Goal: Transaction & Acquisition: Purchase product/service

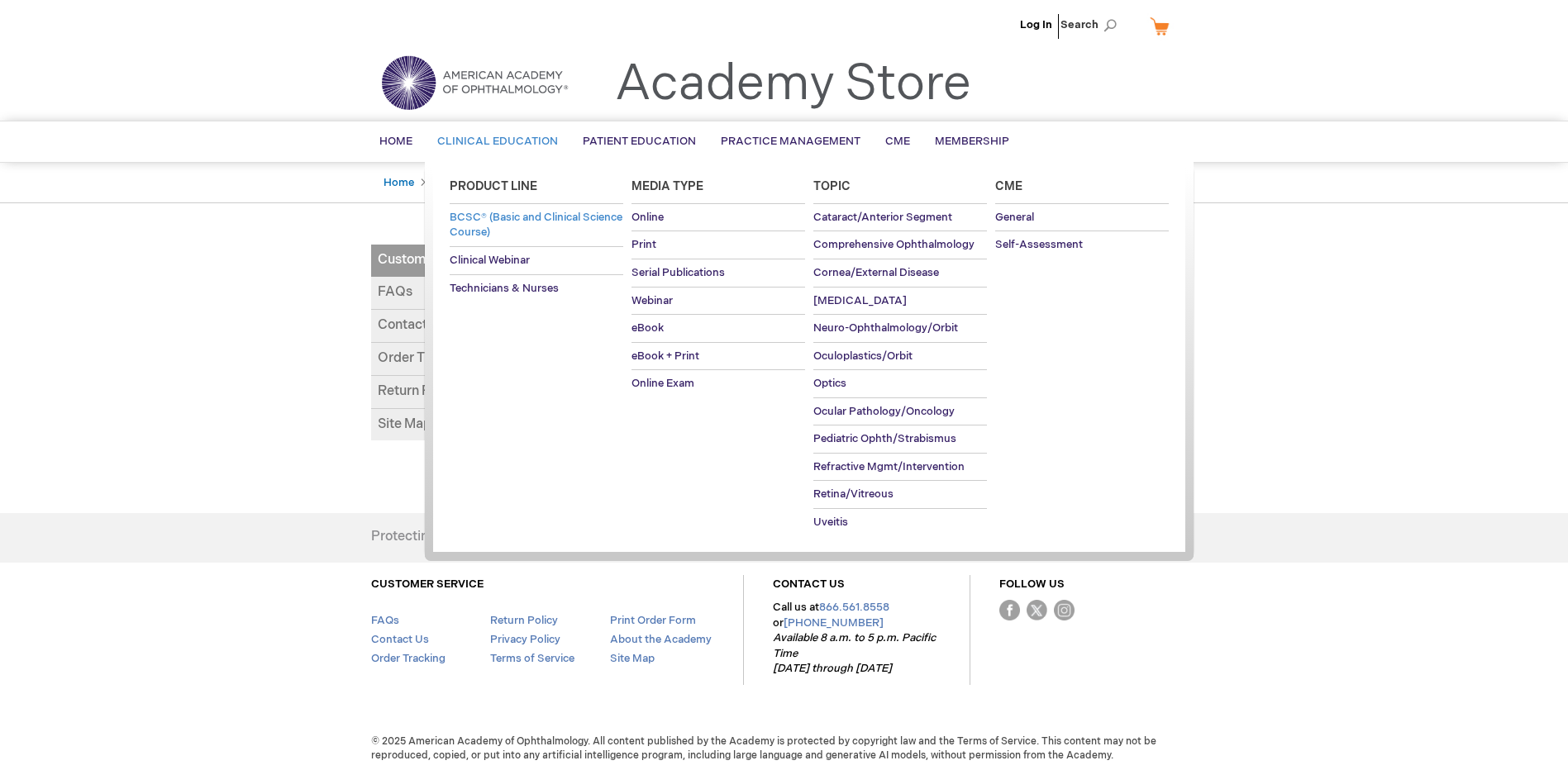
click at [490, 216] on span "BCSC® (Basic and Clinical Science Course)" at bounding box center [536, 225] width 173 height 29
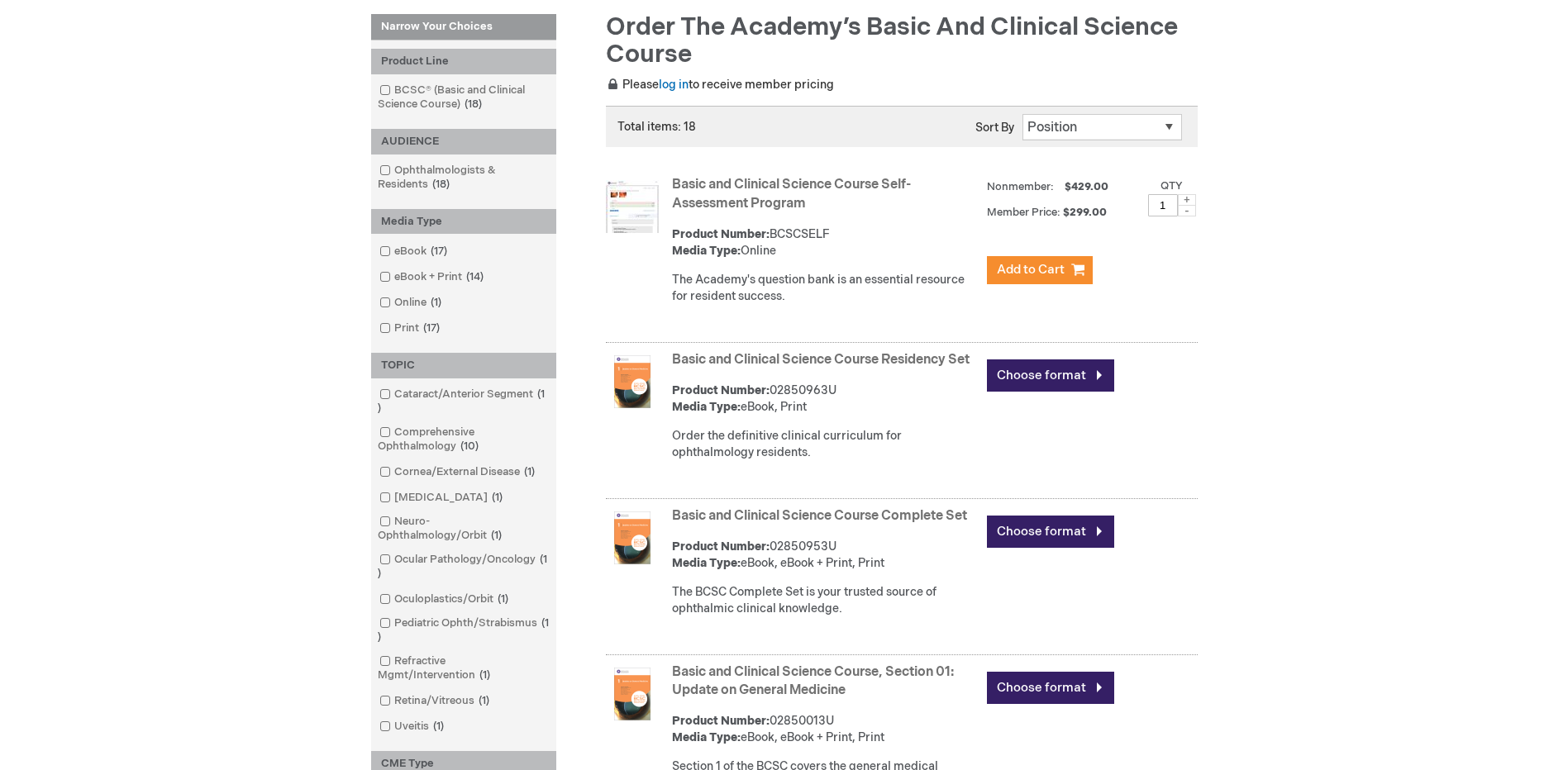
scroll to position [331, 0]
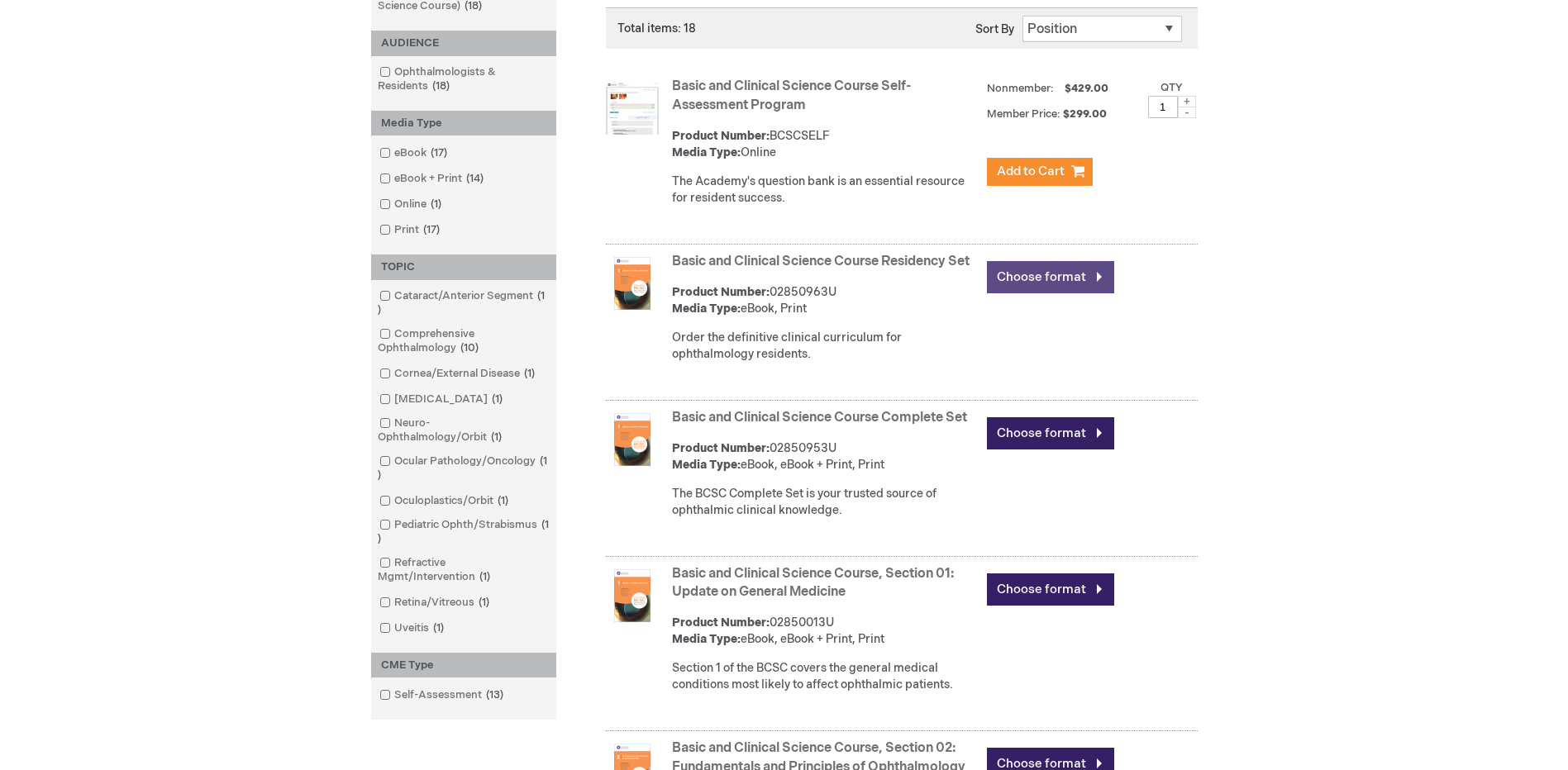
click at [1065, 274] on link "Choose format" at bounding box center [1050, 278] width 127 height 32
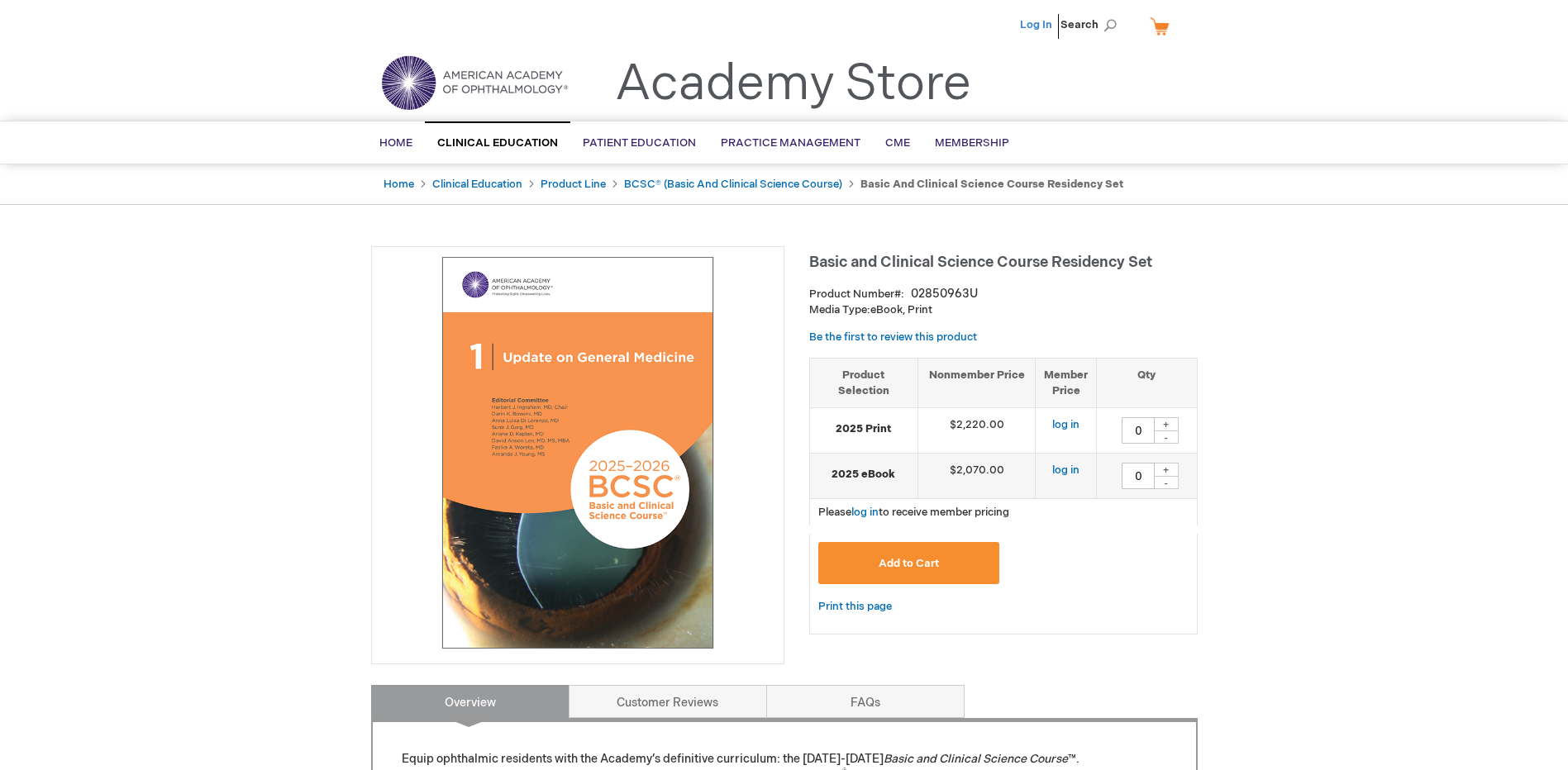
click at [1031, 27] on link "Log In" at bounding box center [1036, 25] width 32 height 14
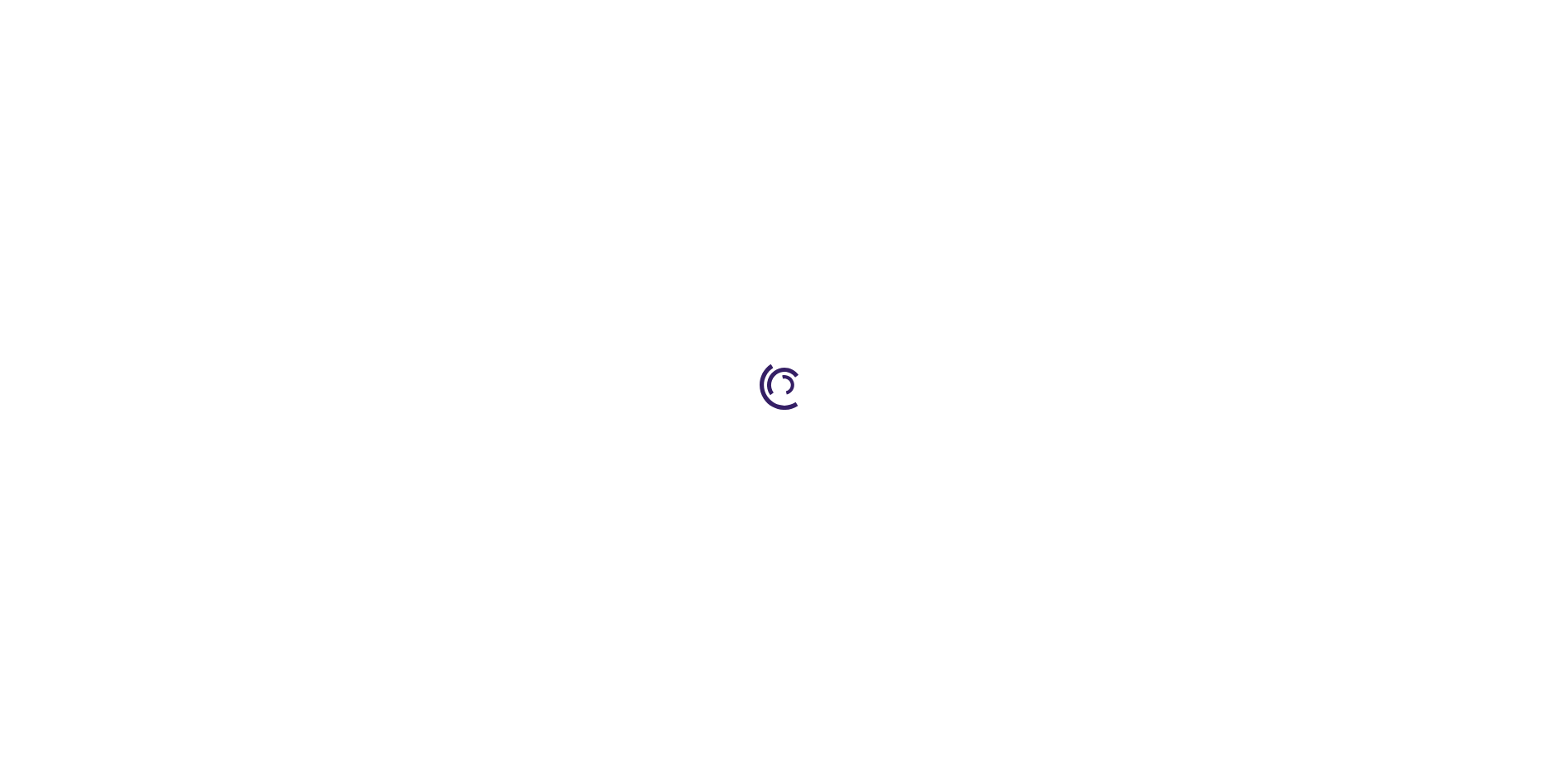
type input "0"
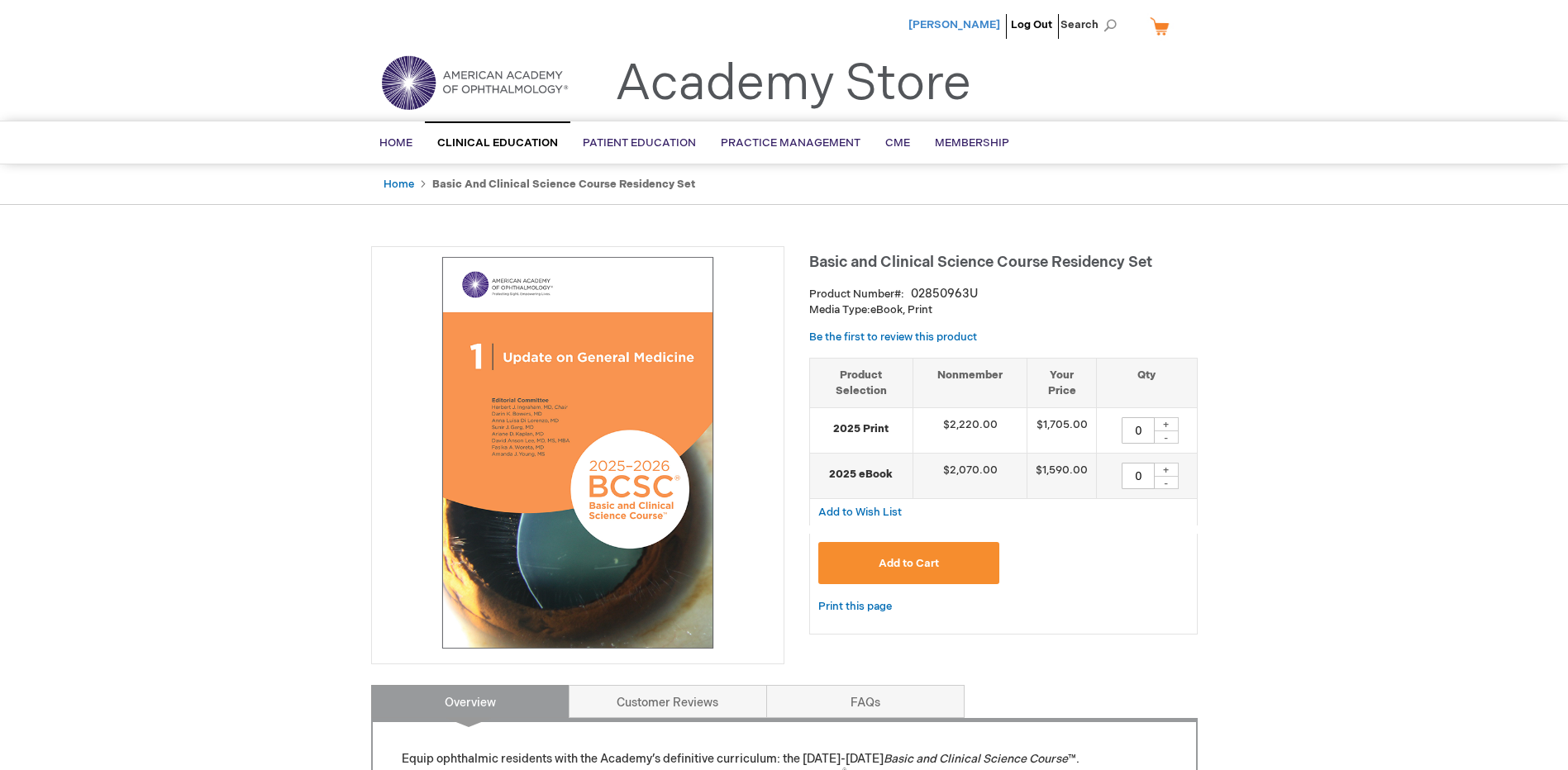
click at [971, 21] on span "[PERSON_NAME]" at bounding box center [954, 25] width 91 height 14
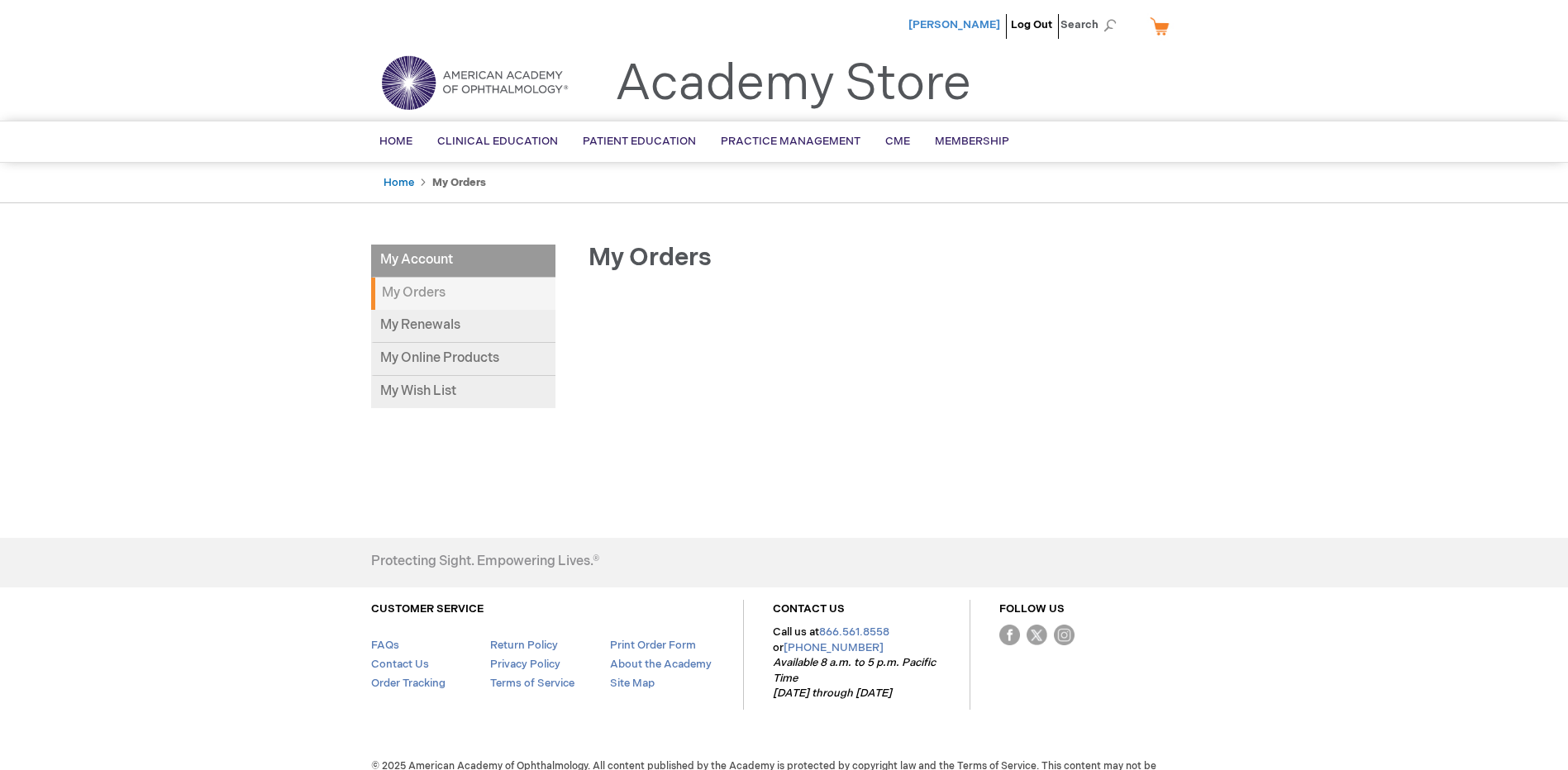
click at [943, 23] on span "[PERSON_NAME]" at bounding box center [954, 25] width 91 height 14
click at [396, 137] on span "Home" at bounding box center [395, 141] width 33 height 14
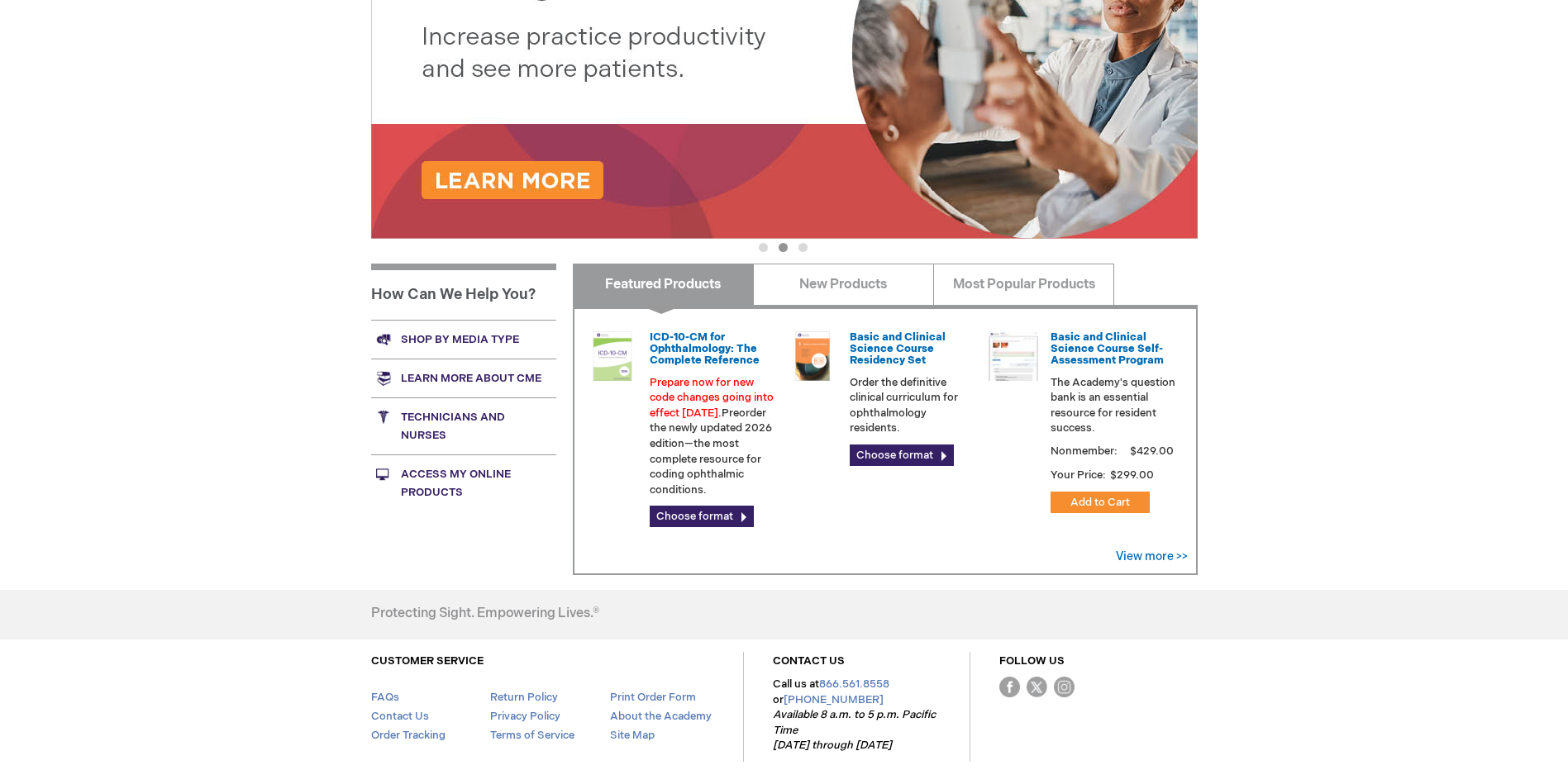
scroll to position [331, 0]
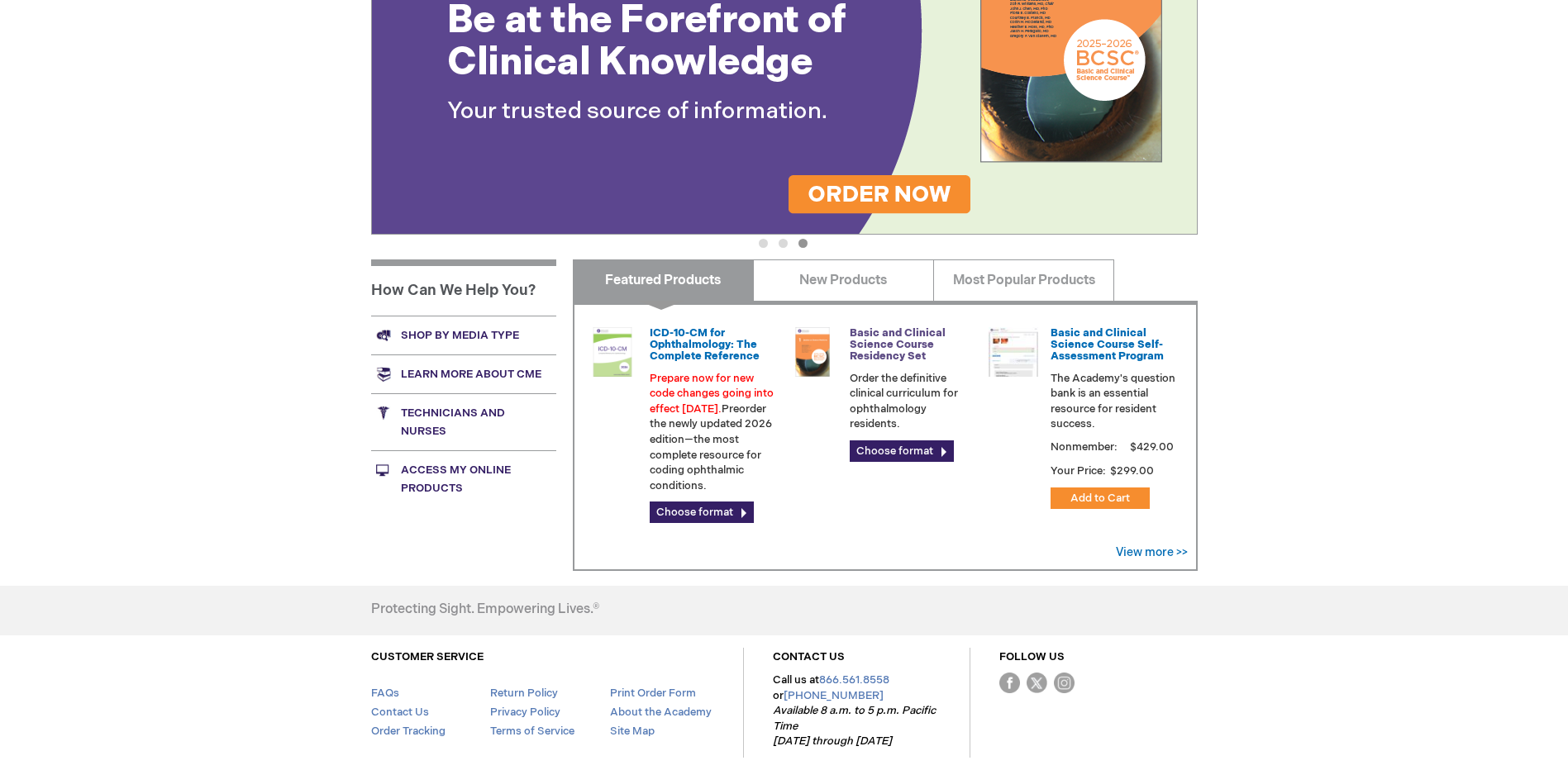
click at [872, 334] on link "Basic and Clinical Science Course Residency Set" at bounding box center [897, 345] width 96 height 37
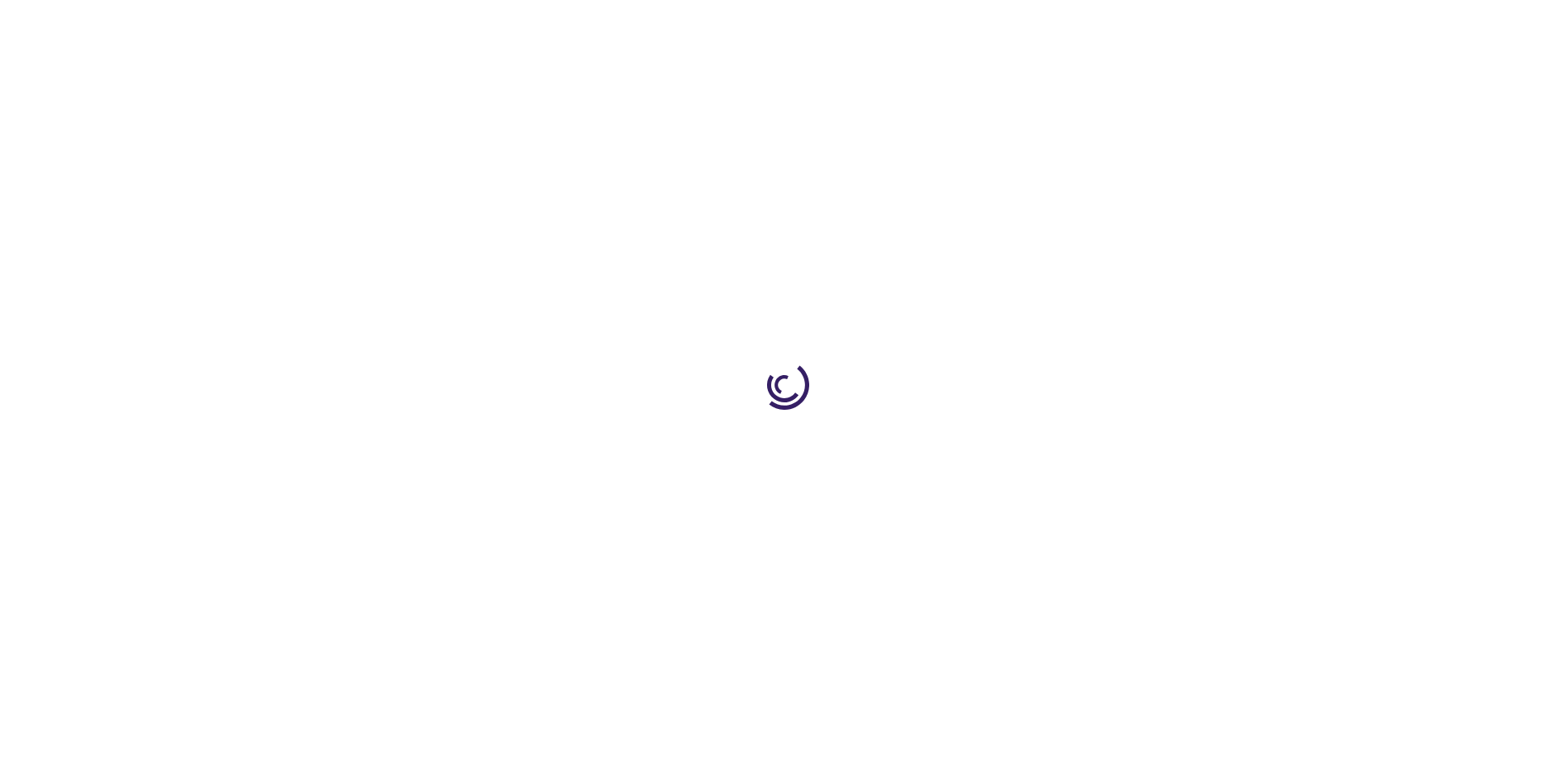
type input "0"
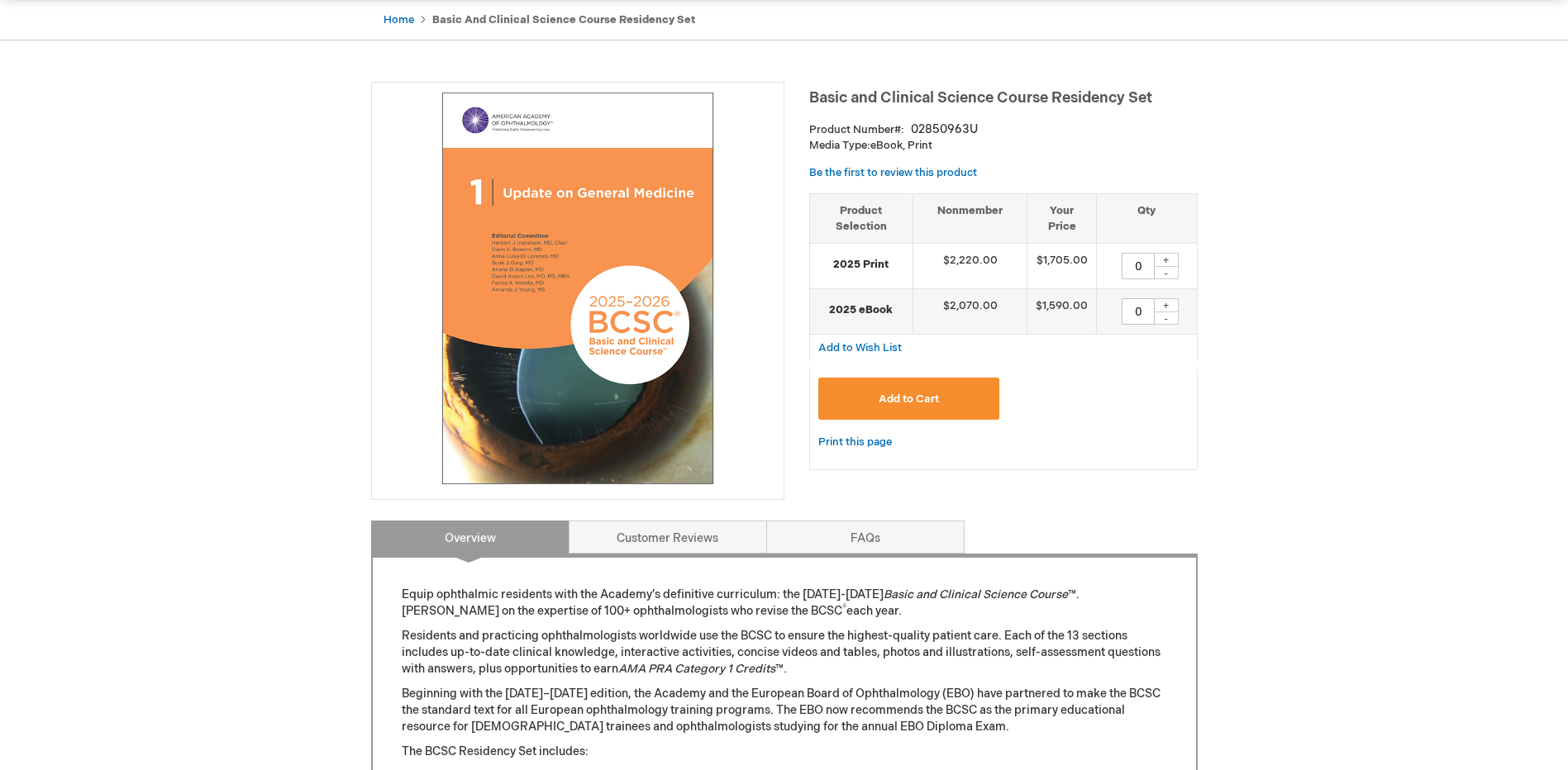
scroll to position [165, 0]
click at [1169, 305] on div "+" at bounding box center [1165, 305] width 25 height 14
type input "2"
click at [1168, 256] on div "+" at bounding box center [1165, 259] width 25 height 14
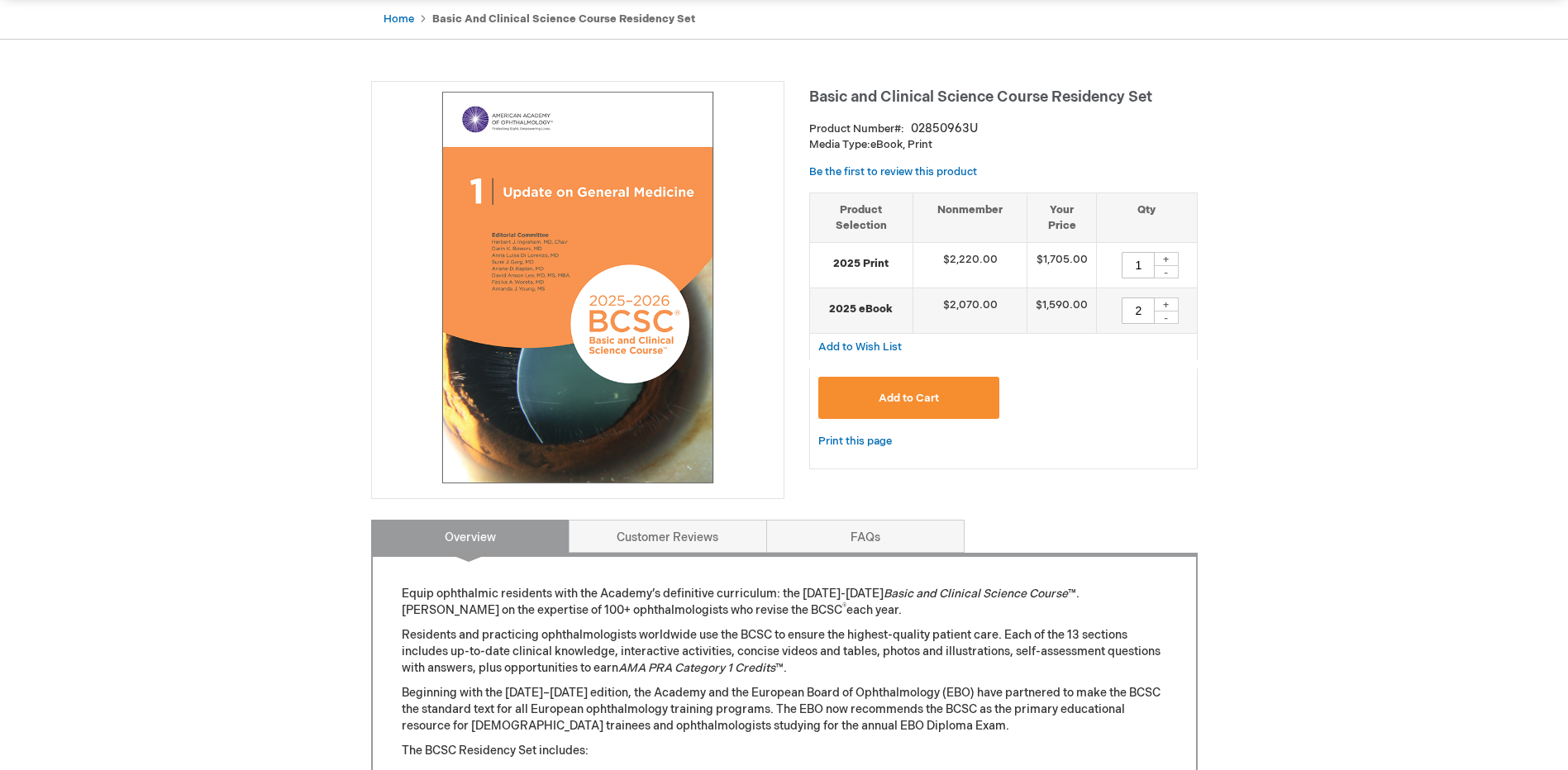
click at [1168, 256] on div "+" at bounding box center [1165, 259] width 25 height 14
type input "2"
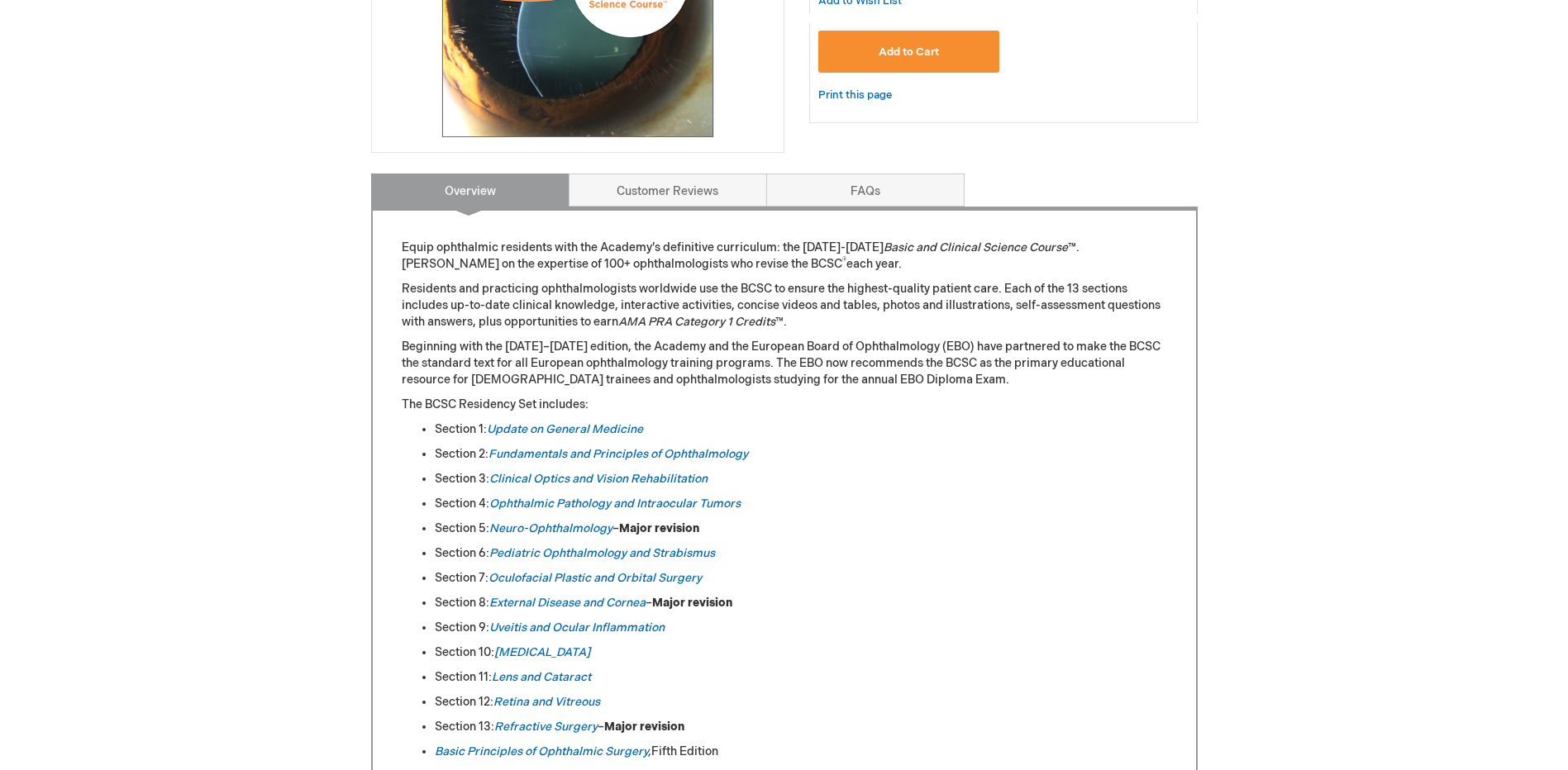
scroll to position [496, 0]
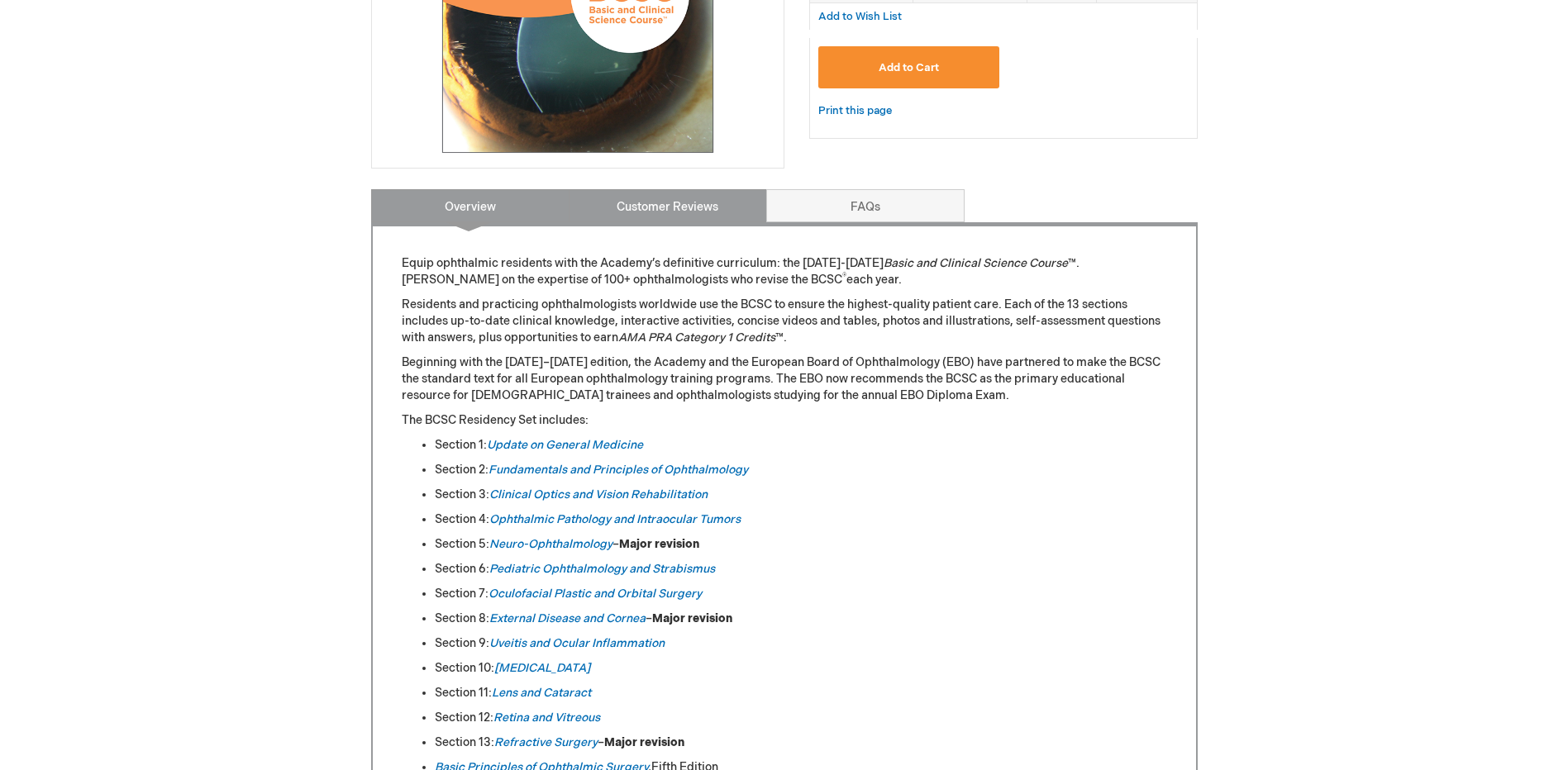
click at [629, 201] on link "Customer Reviews" at bounding box center [668, 206] width 198 height 33
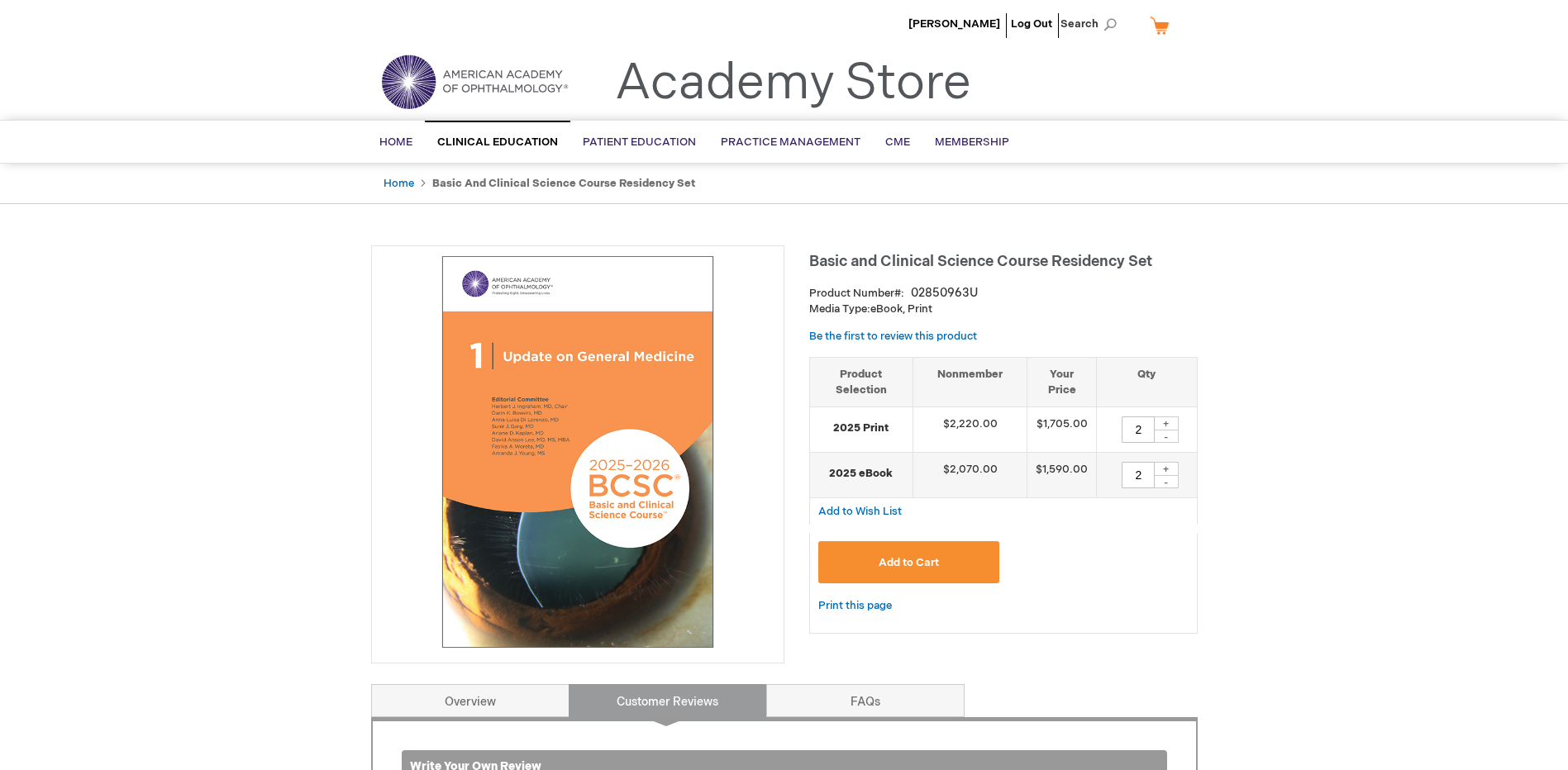
scroll to position [0, 0]
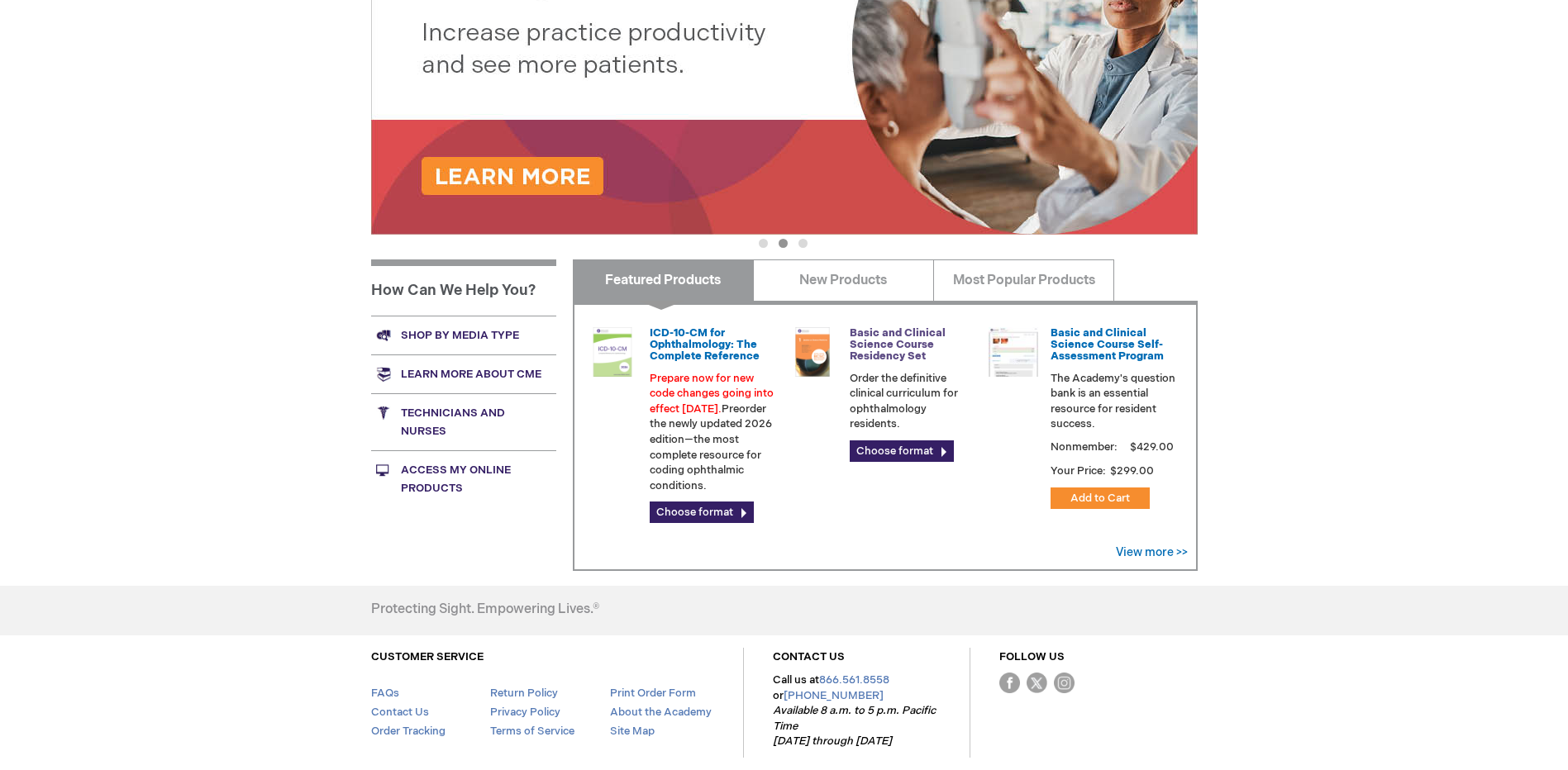
click at [893, 350] on link "Basic and Clinical Science Course Residency Set" at bounding box center [897, 345] width 96 height 37
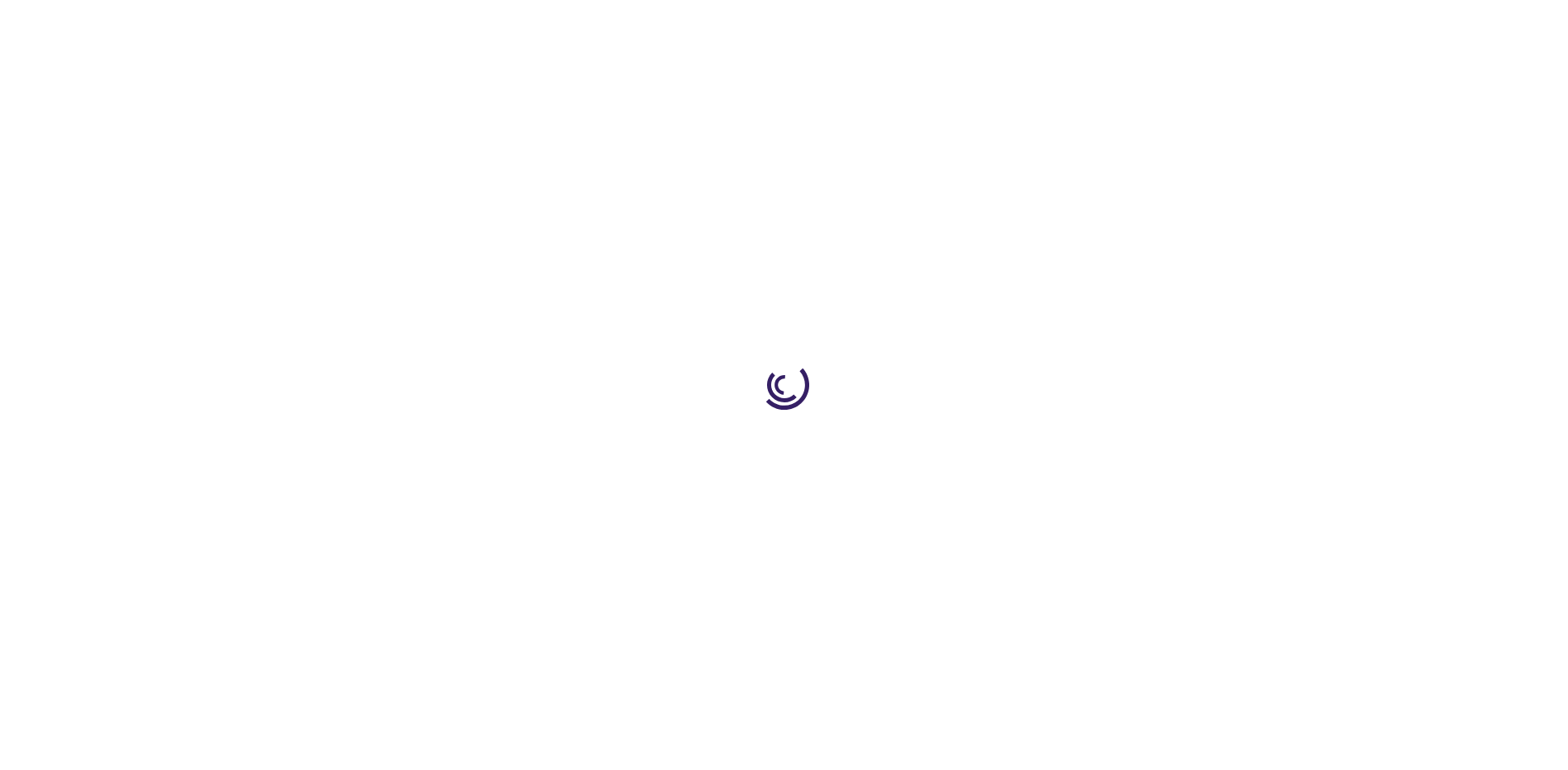
type input "0"
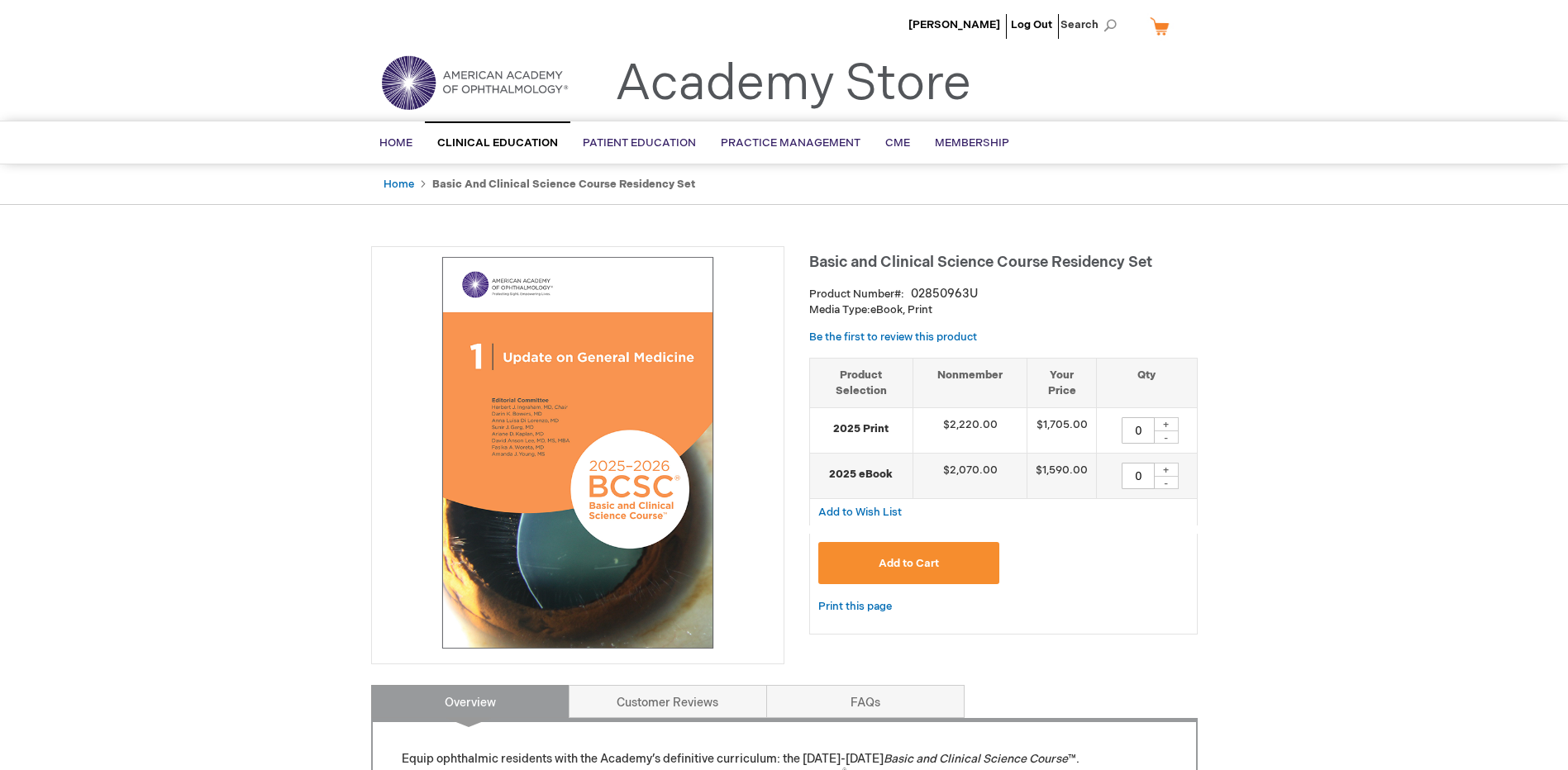
click at [1162, 421] on div "+" at bounding box center [1165, 424] width 25 height 14
type input "2"
drag, startPoint x: 1162, startPoint y: 421, endPoint x: 1165, endPoint y: 469, distance: 48.1
click at [1165, 469] on div "+" at bounding box center [1165, 470] width 25 height 14
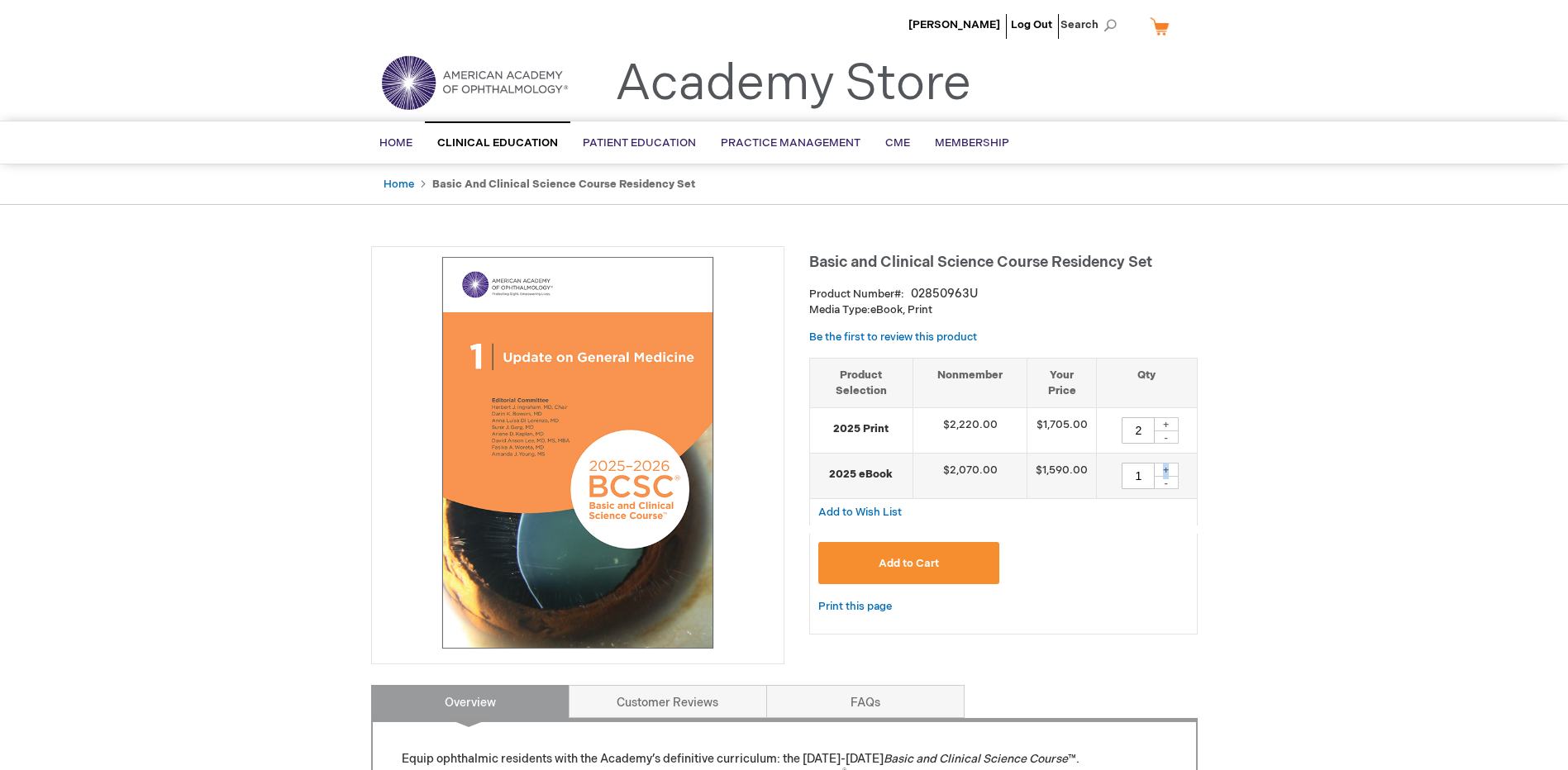
click at [1165, 469] on div "+" at bounding box center [1165, 470] width 25 height 14
type input "2"
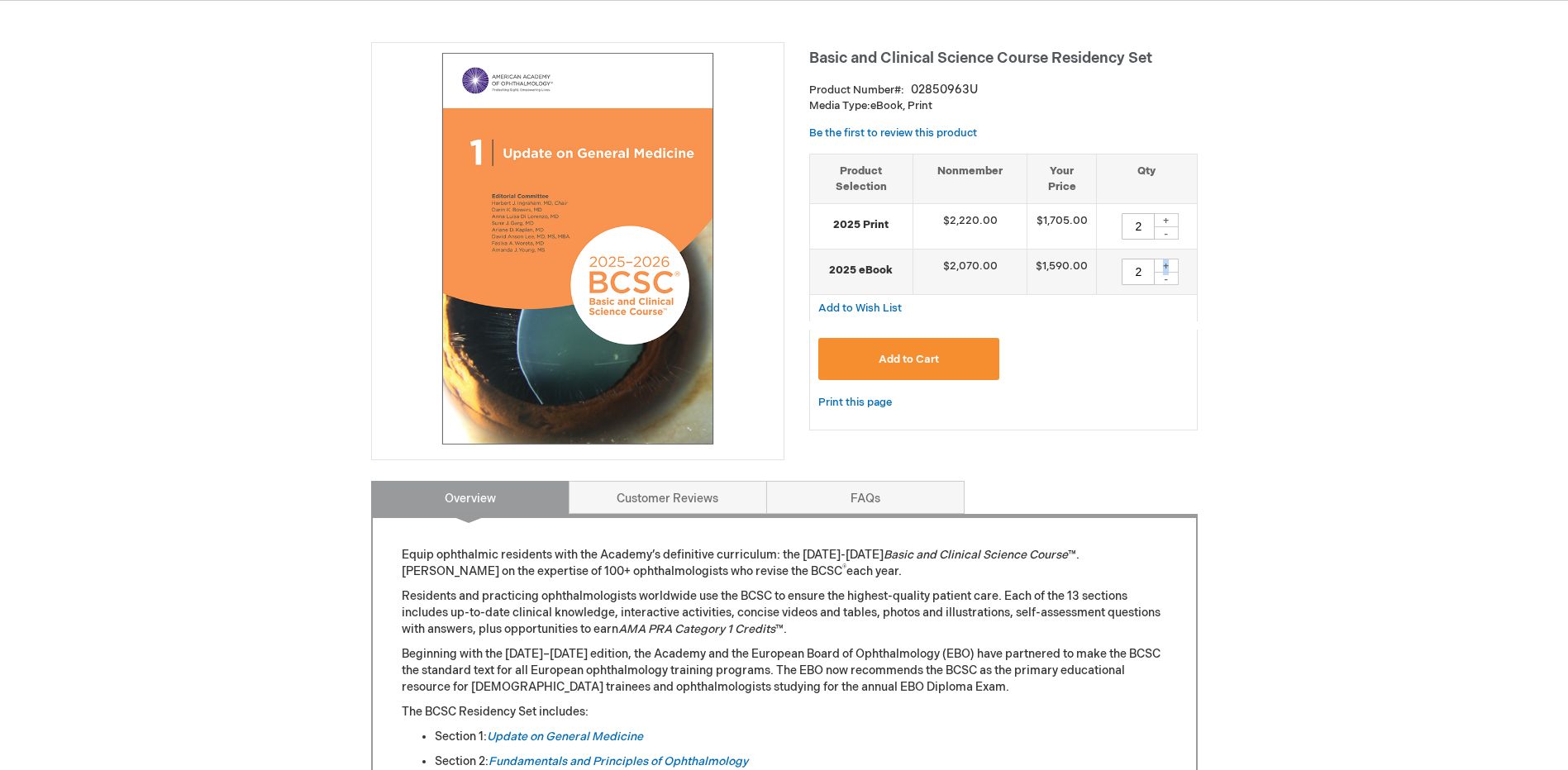
scroll to position [165, 0]
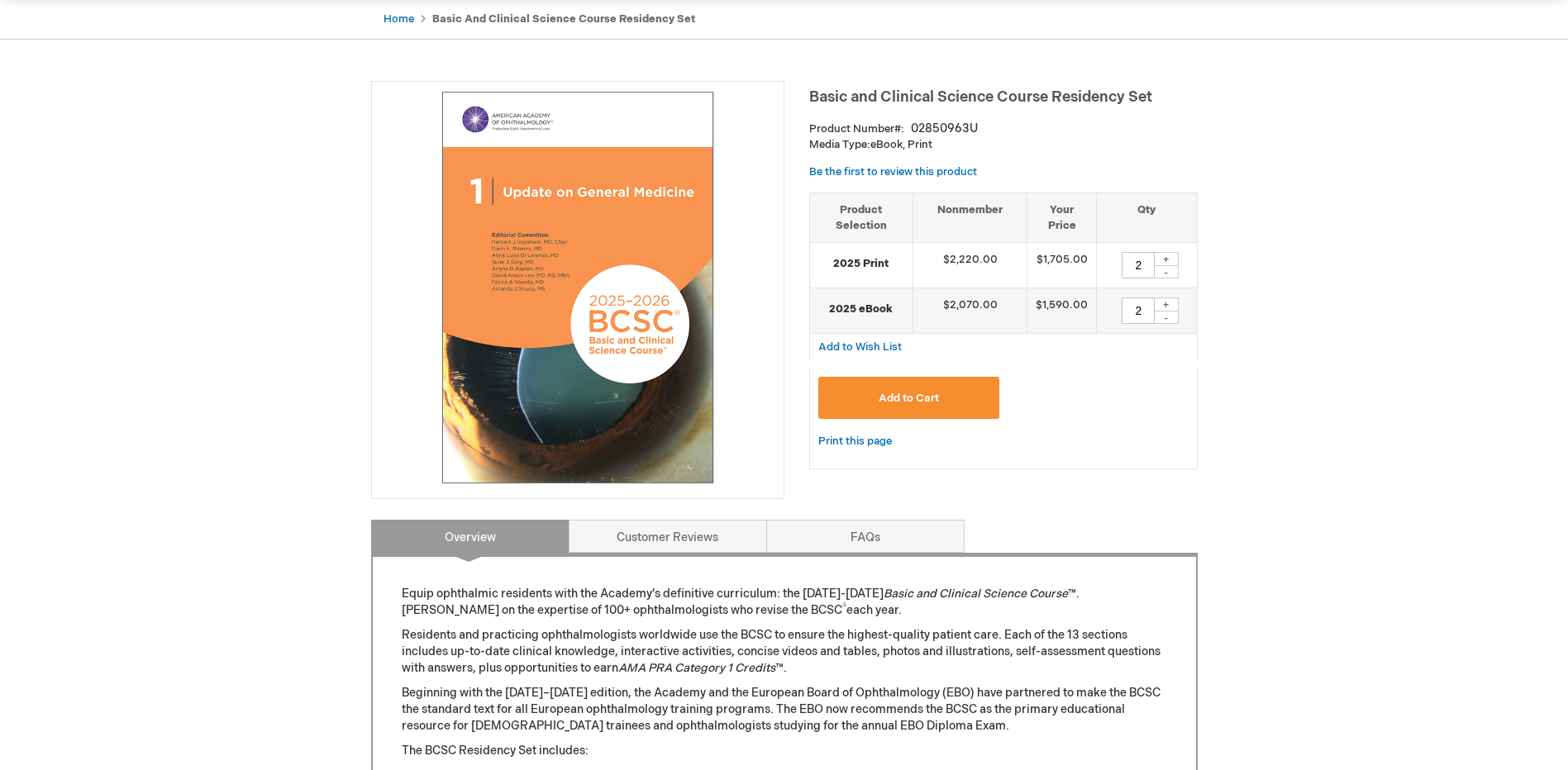
drag, startPoint x: 831, startPoint y: 305, endPoint x: 889, endPoint y: 309, distance: 58.1
click at [889, 309] on strong "2025 eBook" at bounding box center [861, 309] width 87 height 16
drag, startPoint x: 889, startPoint y: 309, endPoint x: 836, endPoint y: 265, distance: 68.9
click at [836, 265] on strong "2025 Print" at bounding box center [861, 264] width 87 height 16
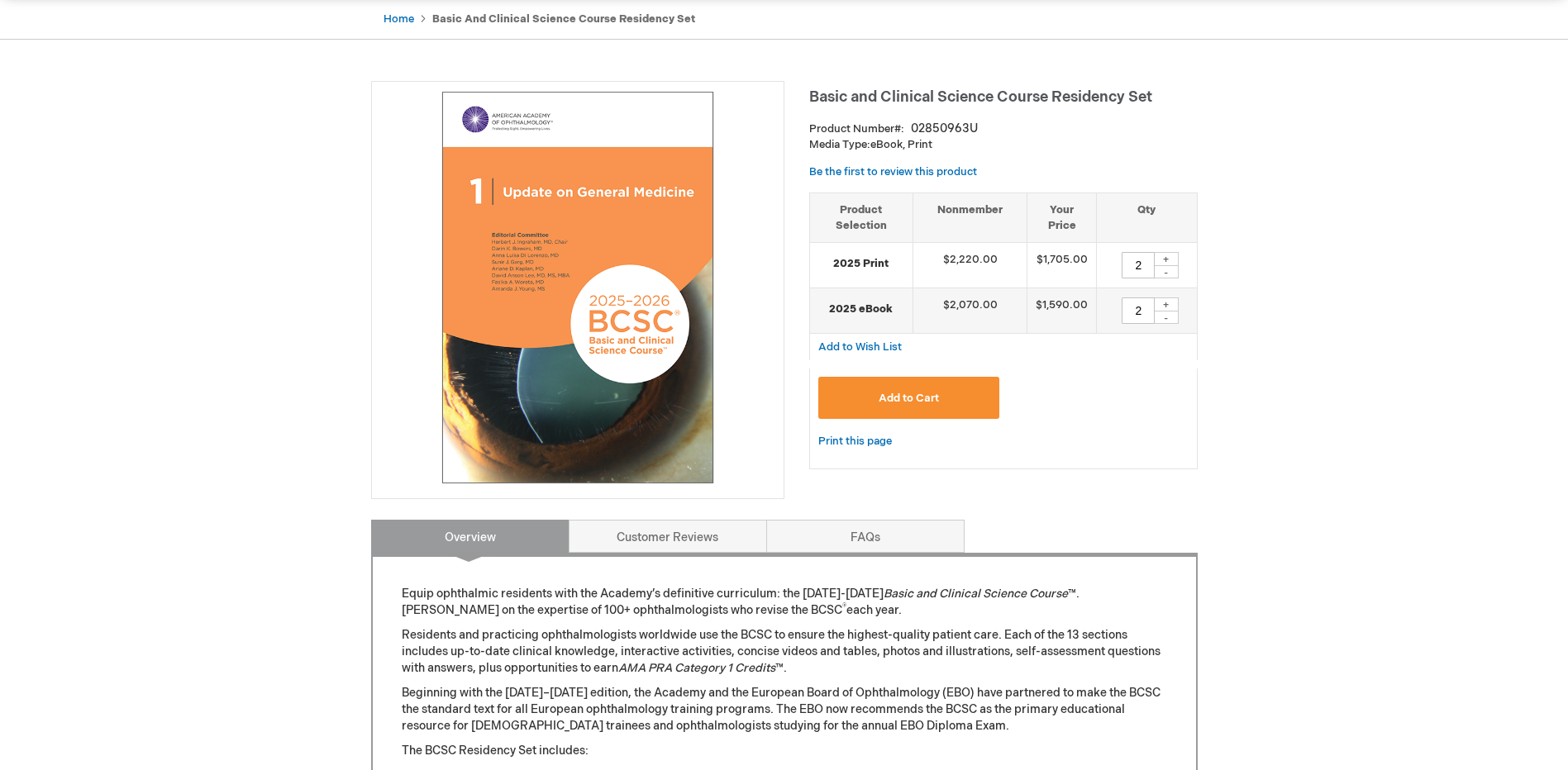
click at [834, 261] on strong "2025 Print" at bounding box center [861, 264] width 87 height 16
drag, startPoint x: 836, startPoint y: 261, endPoint x: 889, endPoint y: 265, distance: 53.2
click at [889, 265] on strong "2025 Print" at bounding box center [861, 264] width 87 height 16
drag, startPoint x: 889, startPoint y: 265, endPoint x: 832, endPoint y: 310, distance: 72.6
click at [832, 310] on strong "2025 eBook" at bounding box center [861, 309] width 87 height 16
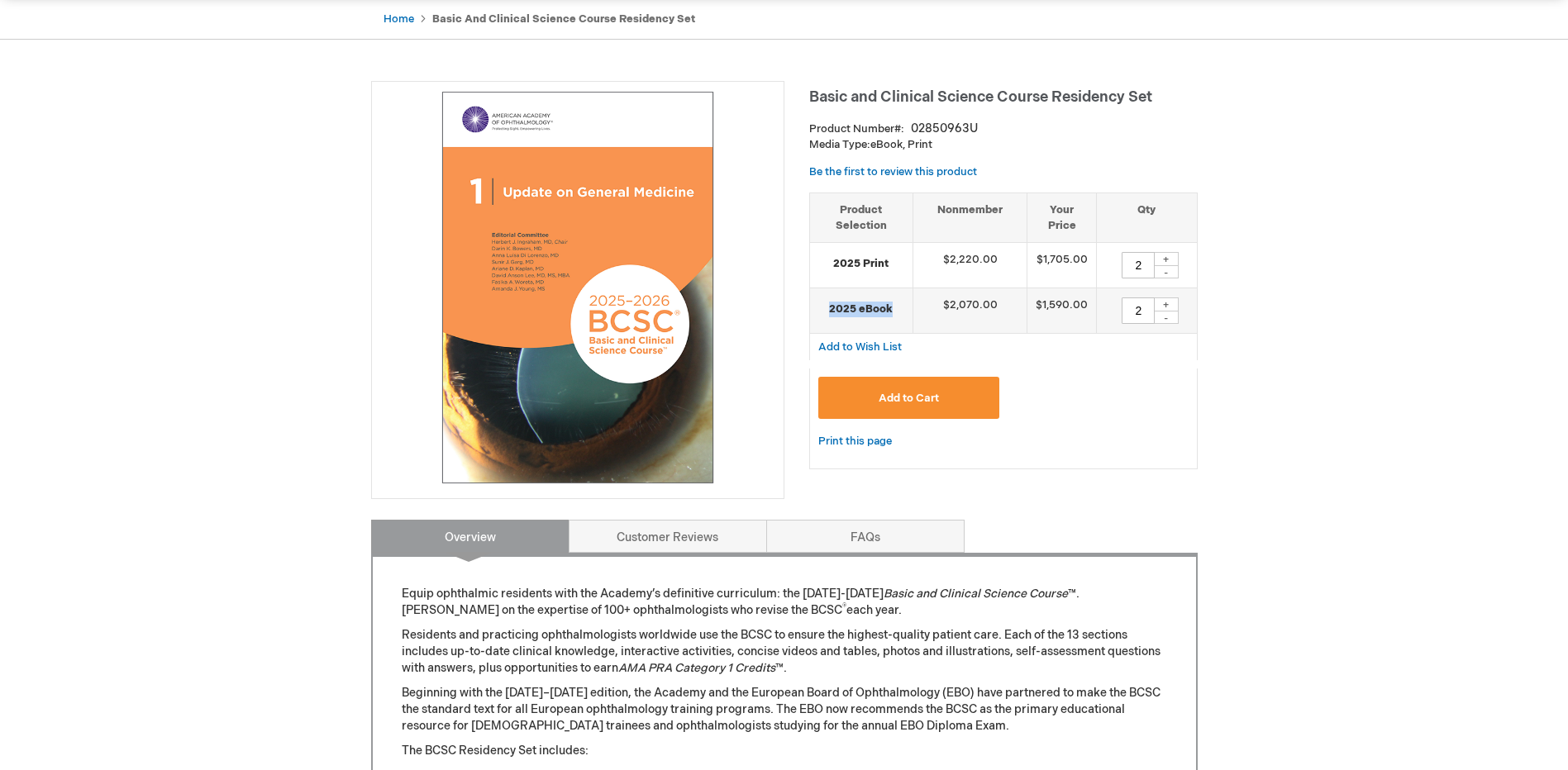
drag, startPoint x: 831, startPoint y: 306, endPoint x: 889, endPoint y: 306, distance: 58.0
click at [889, 306] on strong "2025 eBook" at bounding box center [861, 309] width 87 height 16
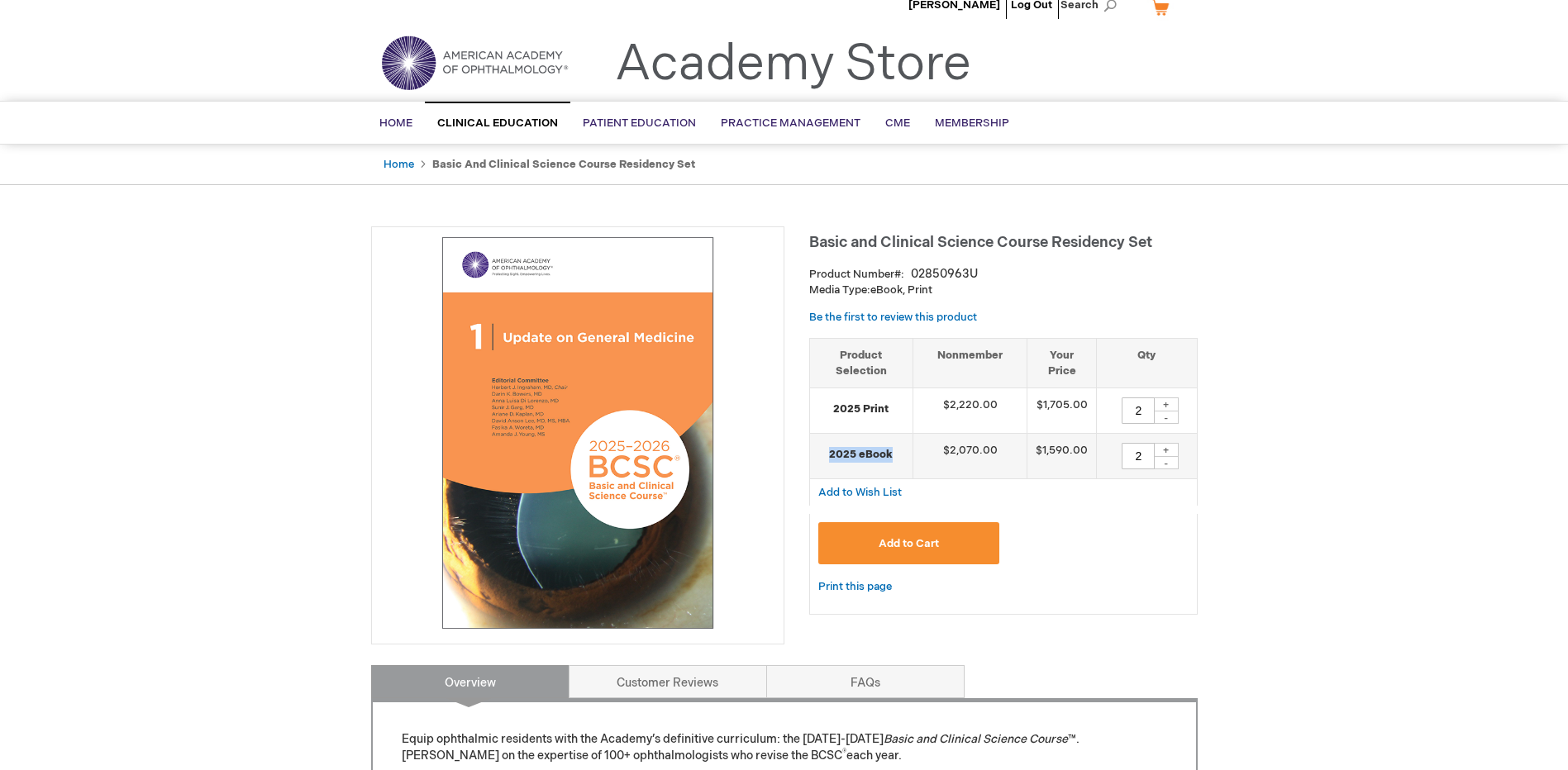
scroll to position [0, 0]
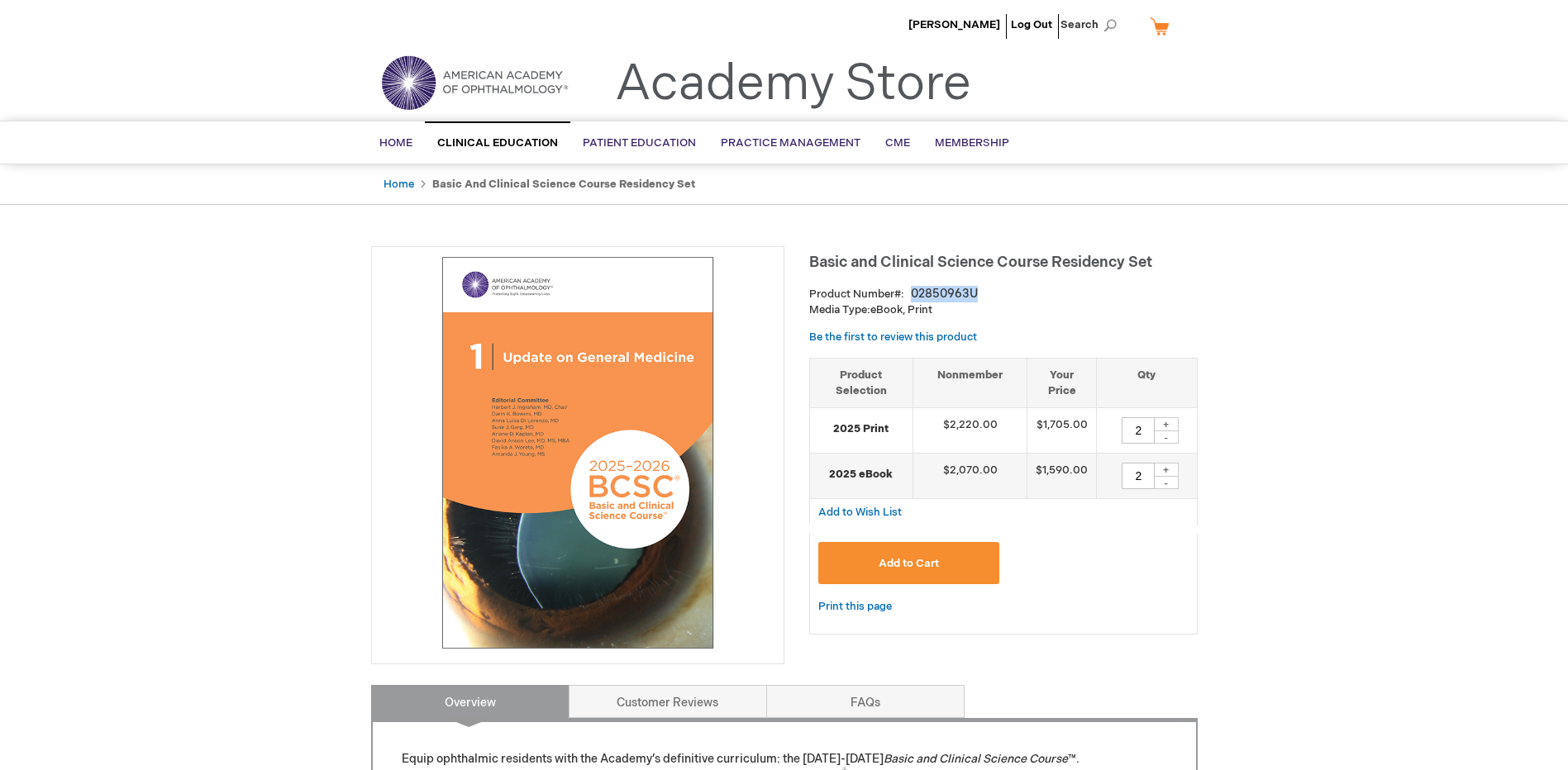
drag, startPoint x: 910, startPoint y: 294, endPoint x: 978, endPoint y: 290, distance: 68.1
click at [978, 290] on div "Product Number 02850963U" at bounding box center [1003, 294] width 388 height 17
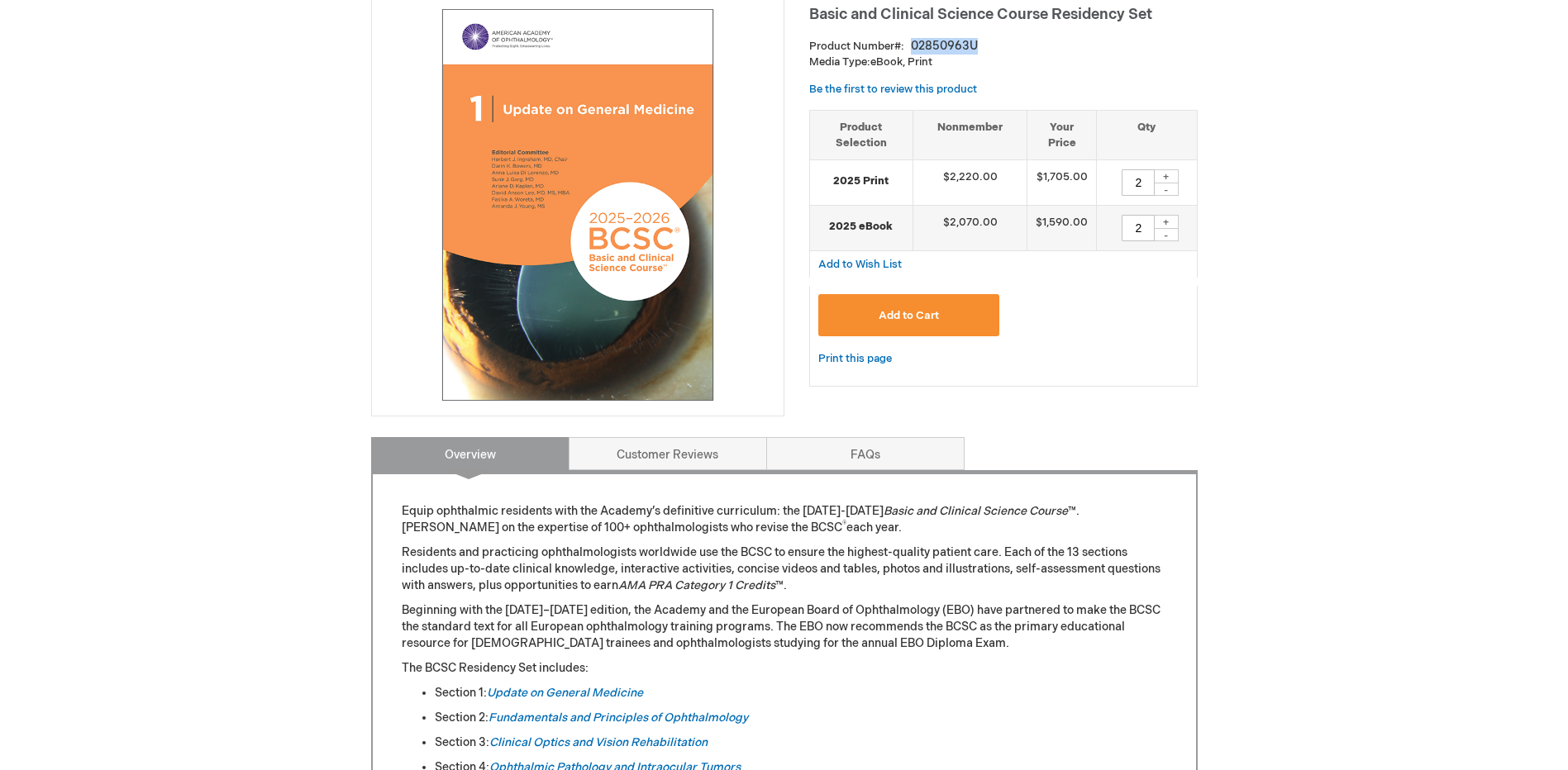
scroll to position [496, 0]
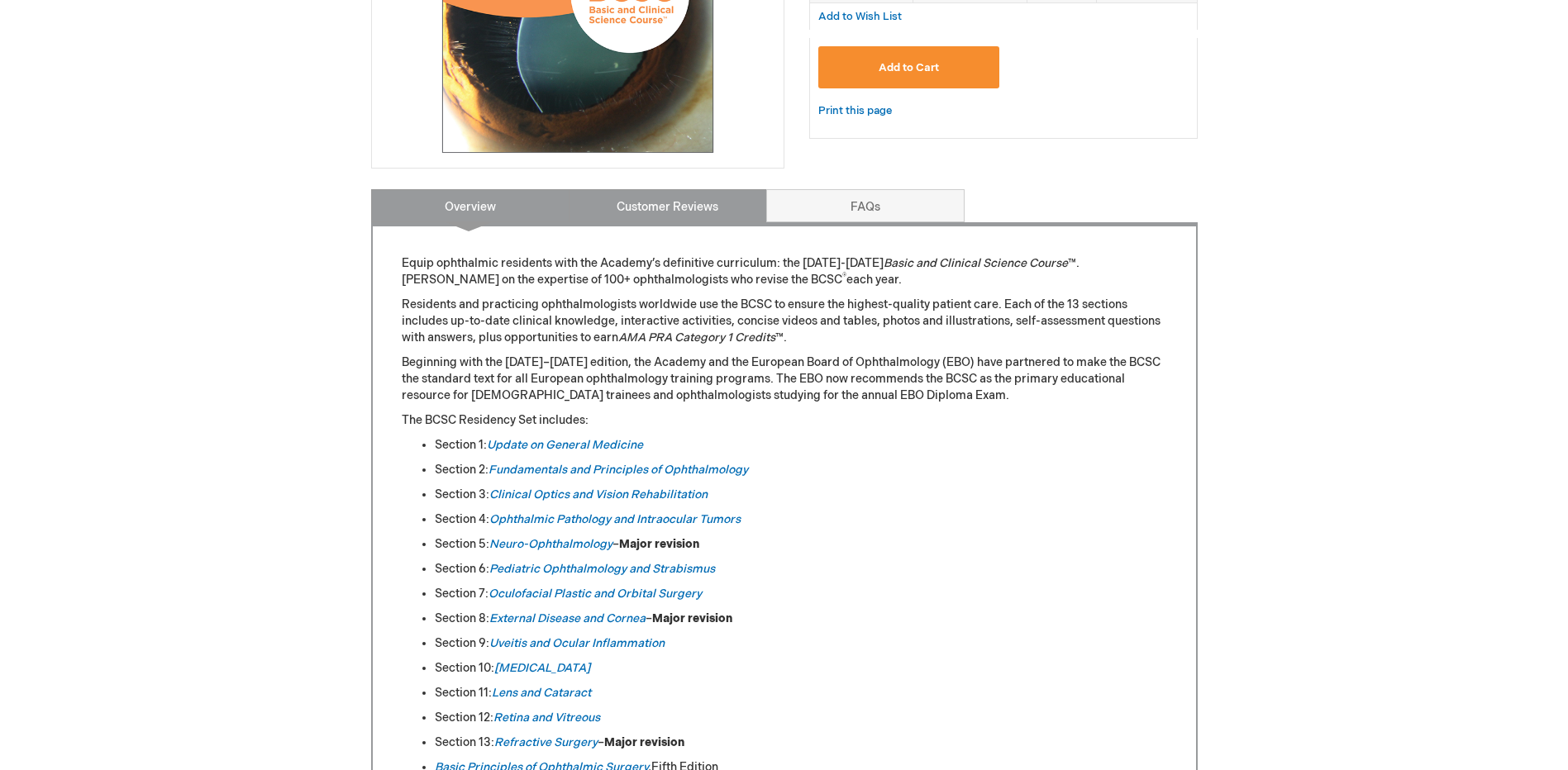
click at [673, 212] on link "Customer Reviews" at bounding box center [668, 206] width 198 height 33
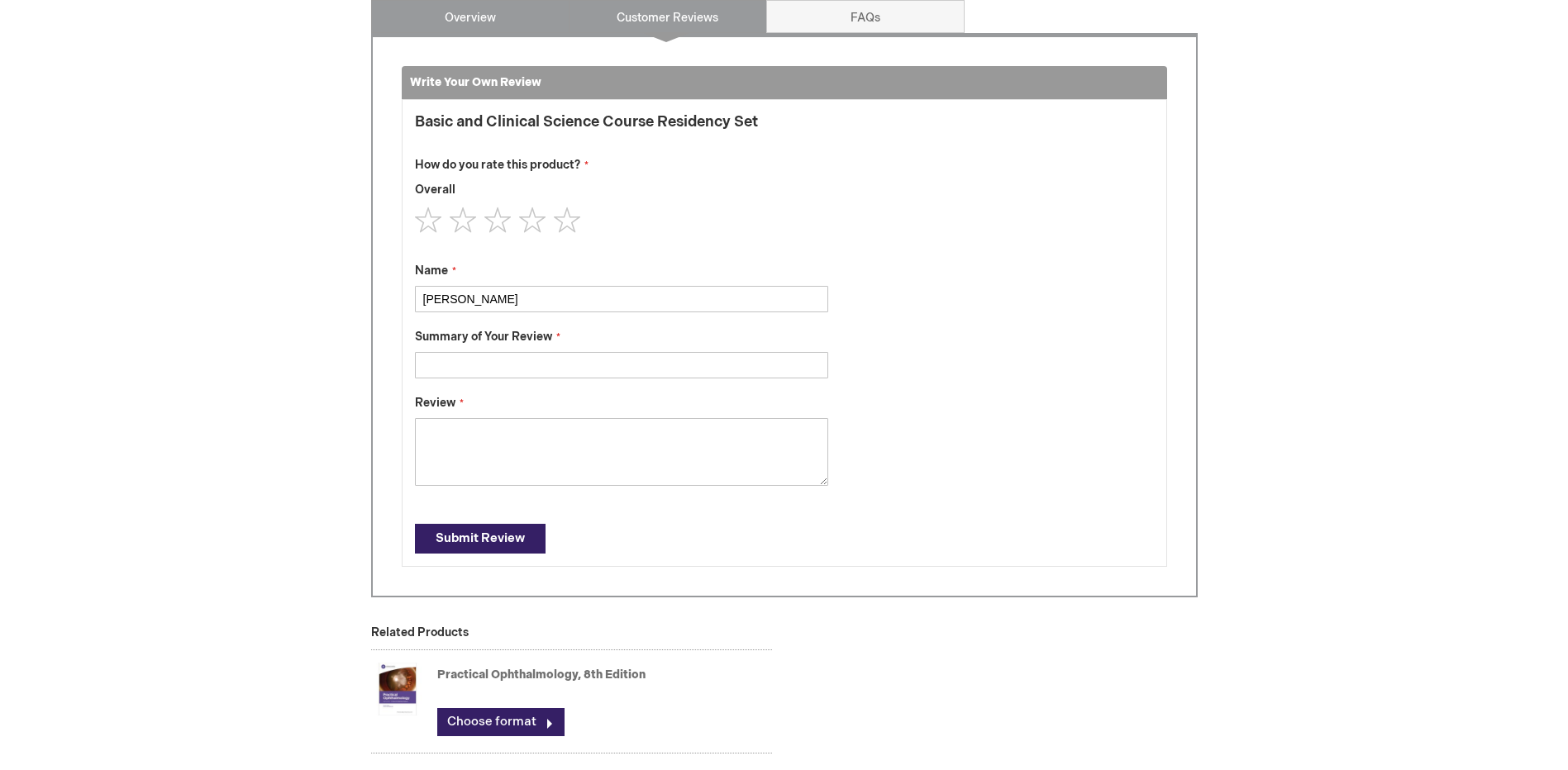
click at [504, 22] on link "Overview" at bounding box center [470, 16] width 198 height 33
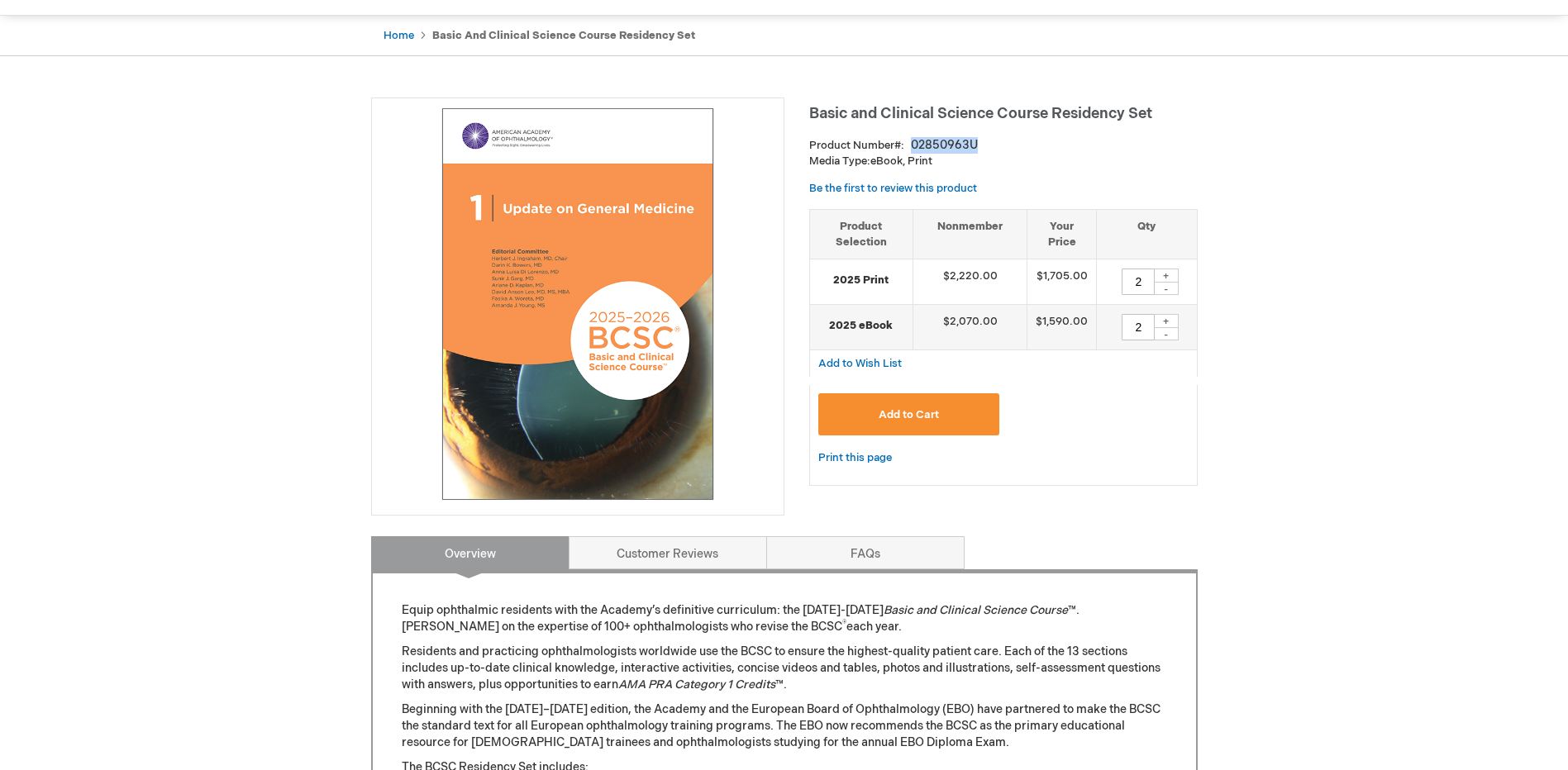
scroll to position [142, 0]
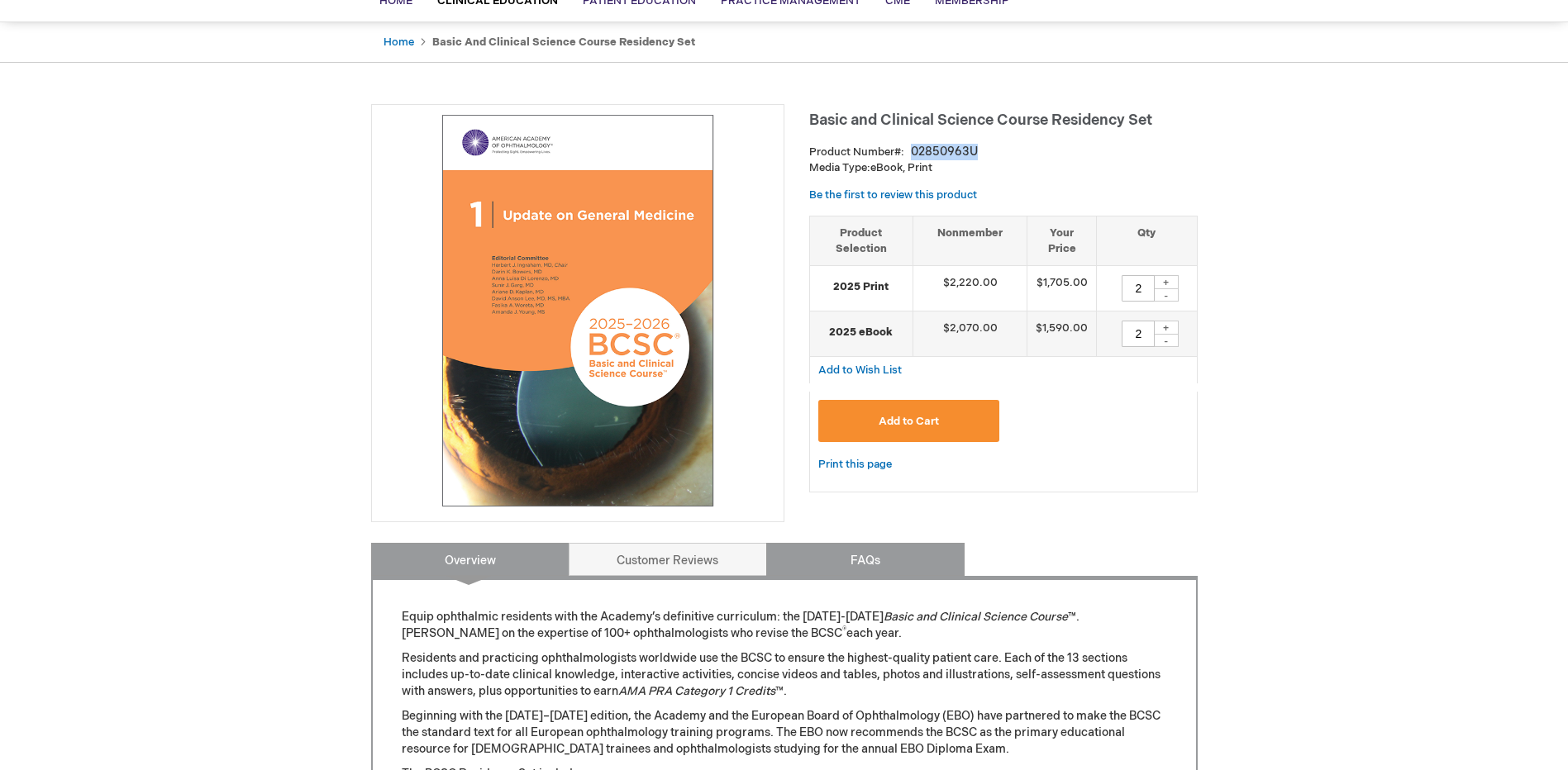
click at [864, 557] on link "FAQs" at bounding box center [865, 559] width 198 height 33
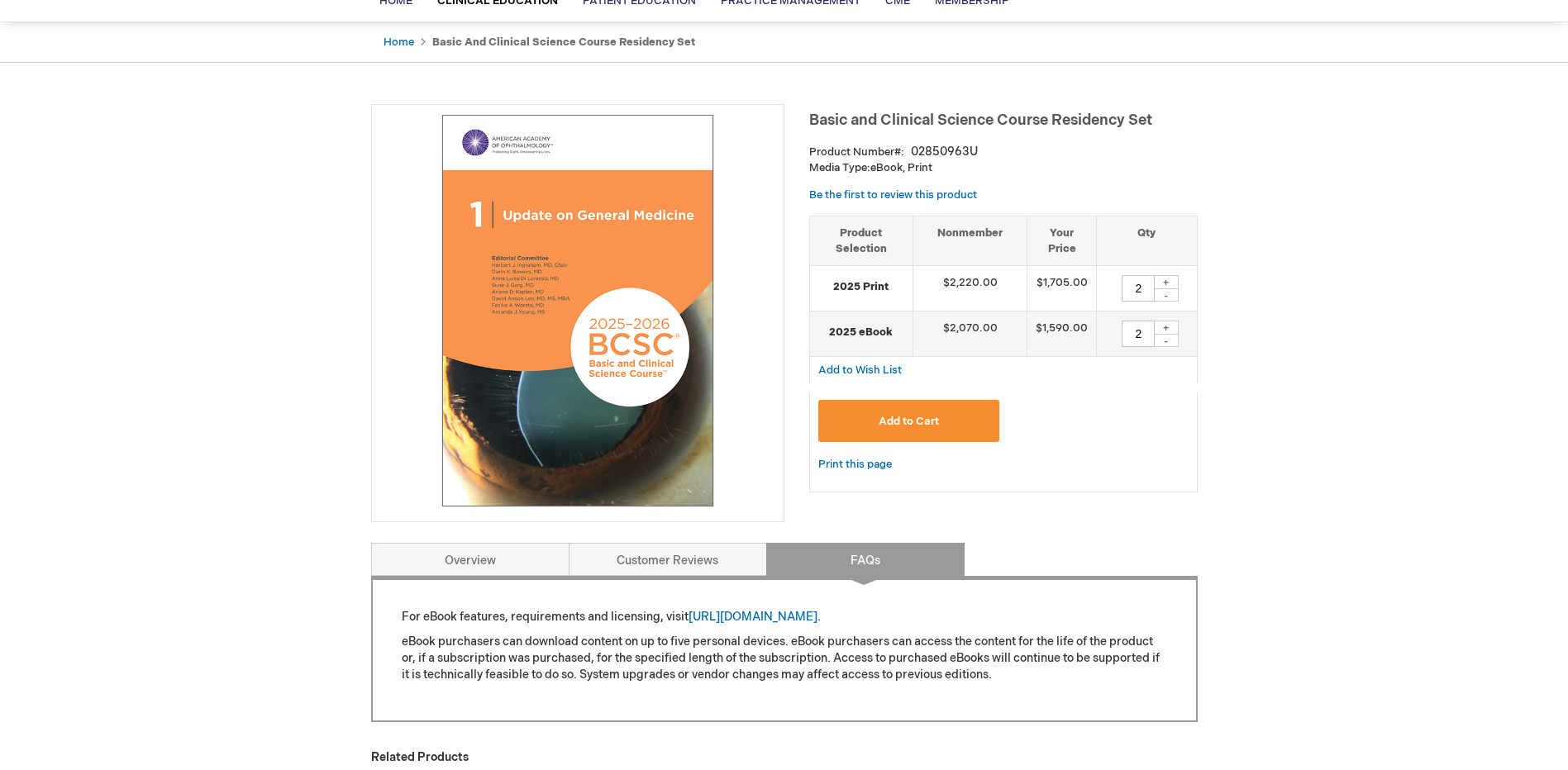
click at [704, 579] on div "For eBook features, requirements and licensing, visit [URL][DOMAIN_NAME] . eBoo…" at bounding box center [784, 649] width 827 height 146
click at [639, 557] on link "Customer Reviews" at bounding box center [668, 559] width 198 height 33
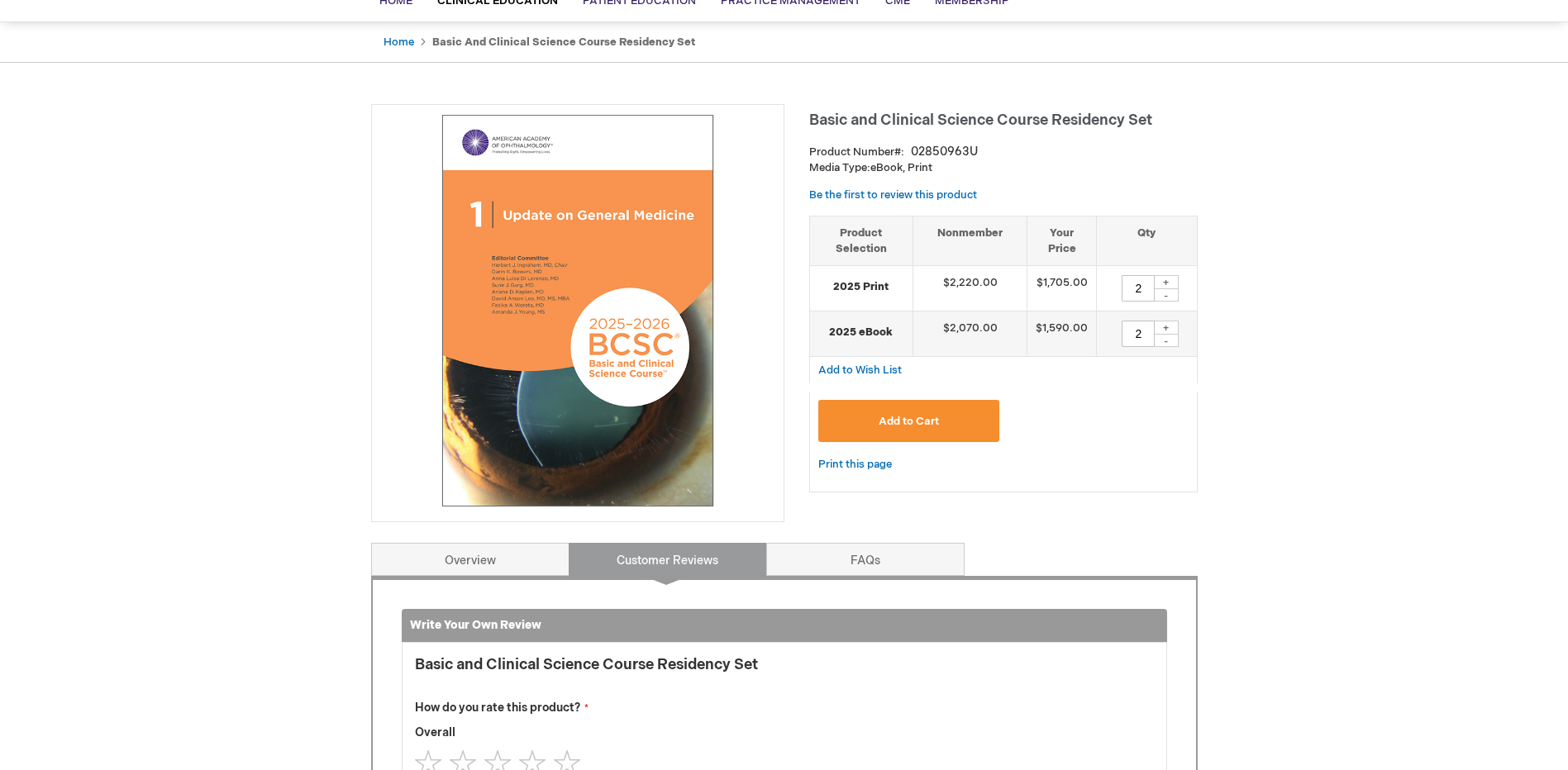
scroll to position [685, 0]
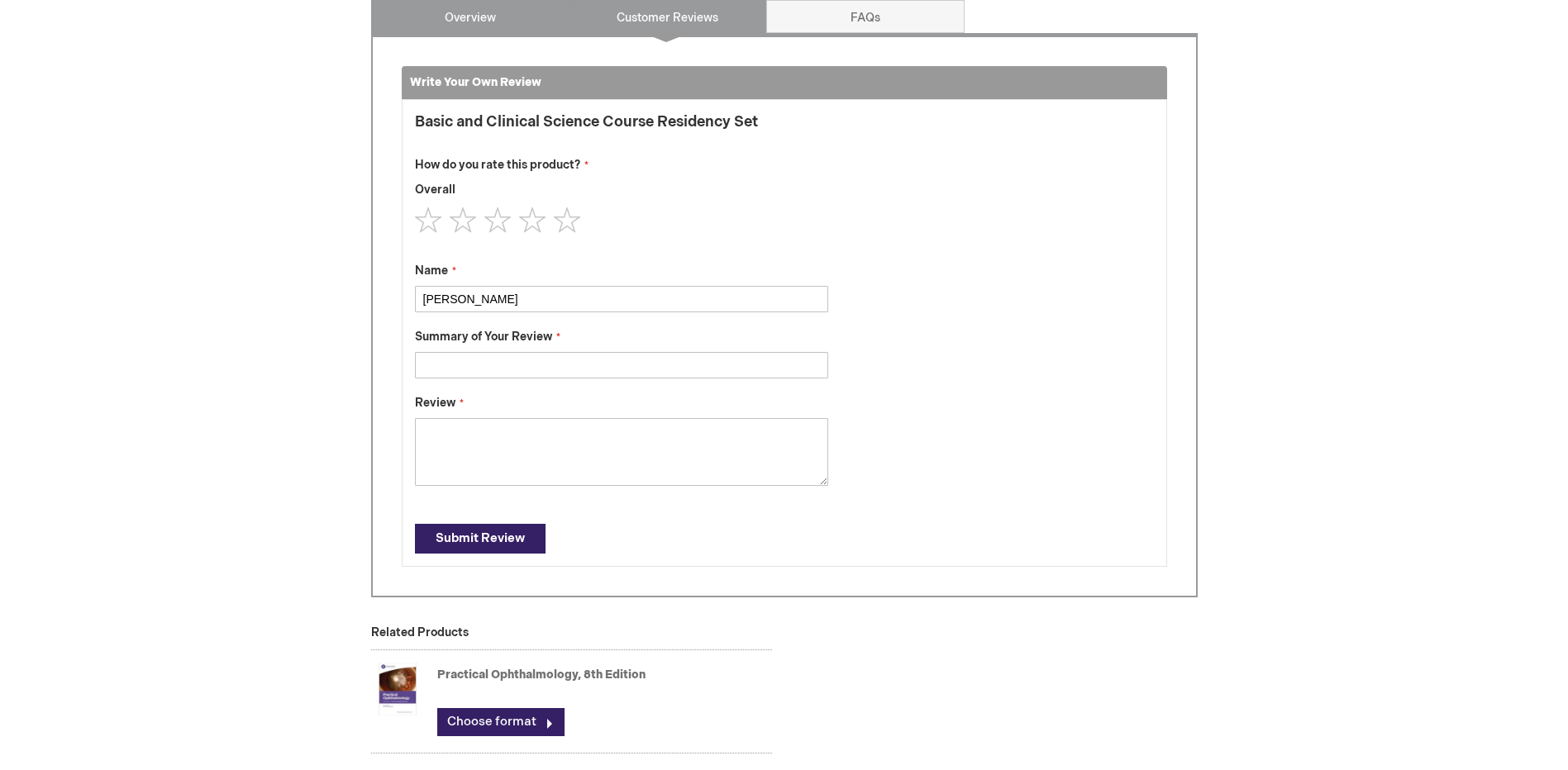
click at [471, 16] on link "Overview" at bounding box center [470, 16] width 198 height 33
